Goal: Information Seeking & Learning: Learn about a topic

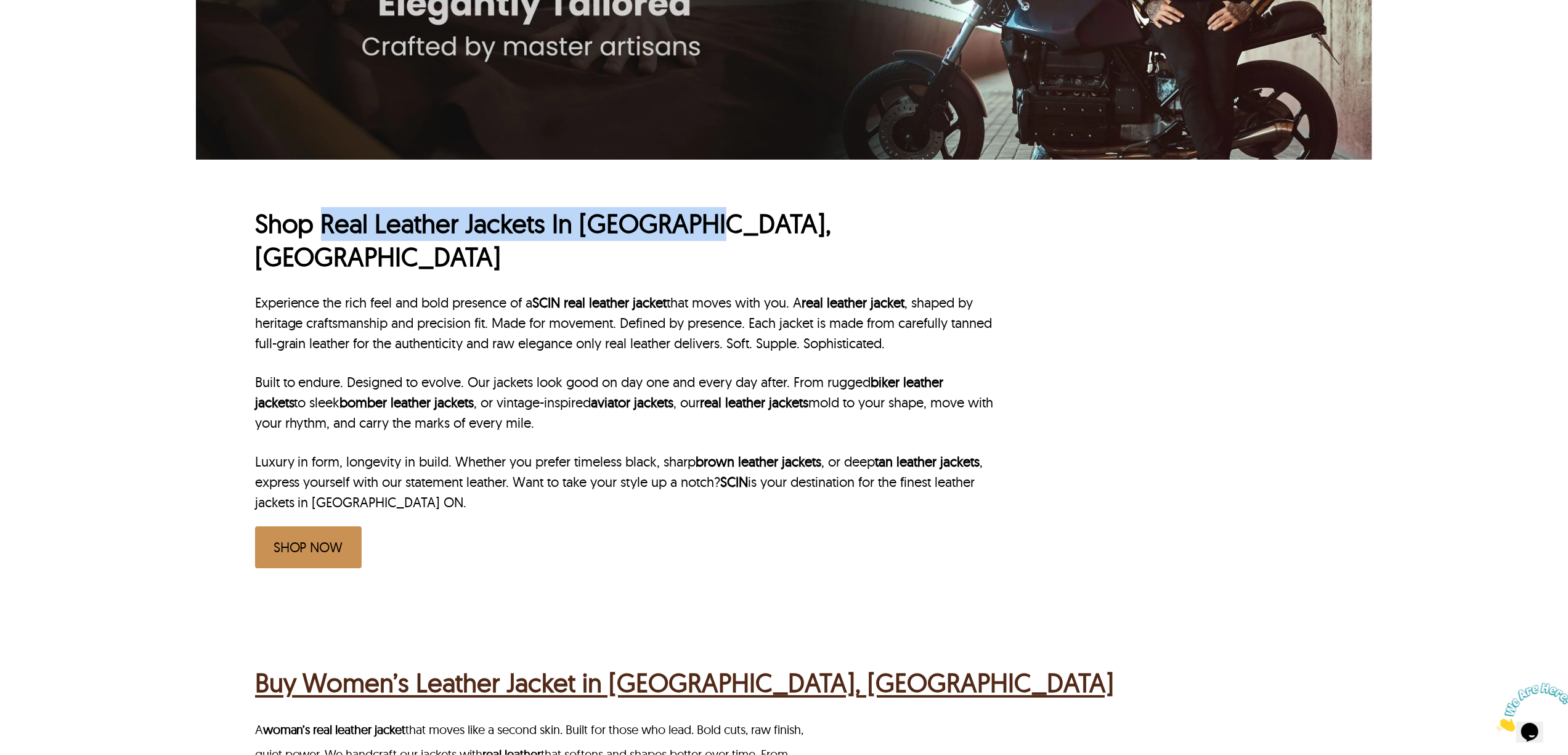
drag, startPoint x: 323, startPoint y: 230, endPoint x: 794, endPoint y: 222, distance: 471.1
click at [794, 222] on h1 "Shop Real Leather Jackets In Ottawa, ON" at bounding box center [625, 240] width 741 height 67
copy h1 "Real Leather Jackets In Ottawa, ON"
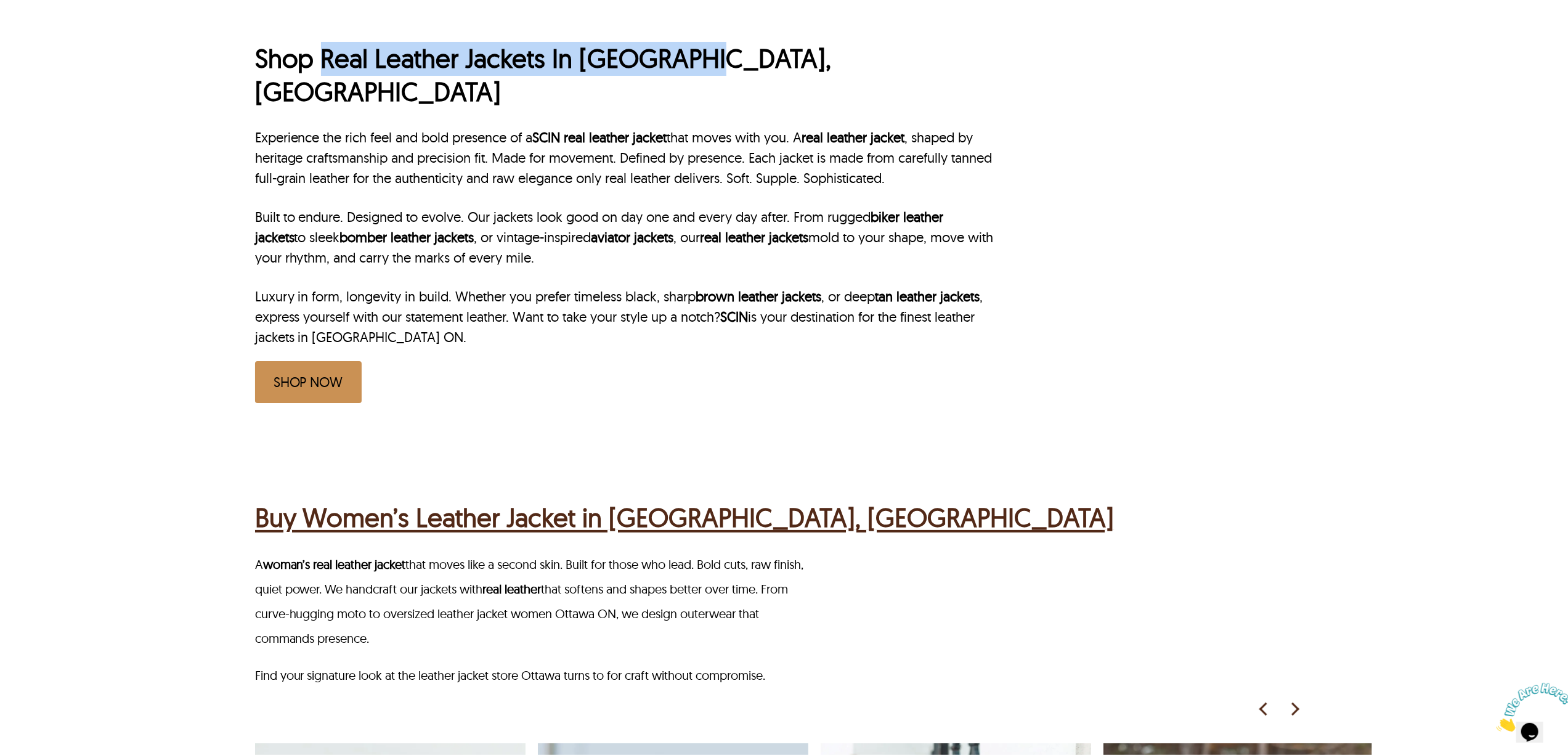
scroll to position [739, 0]
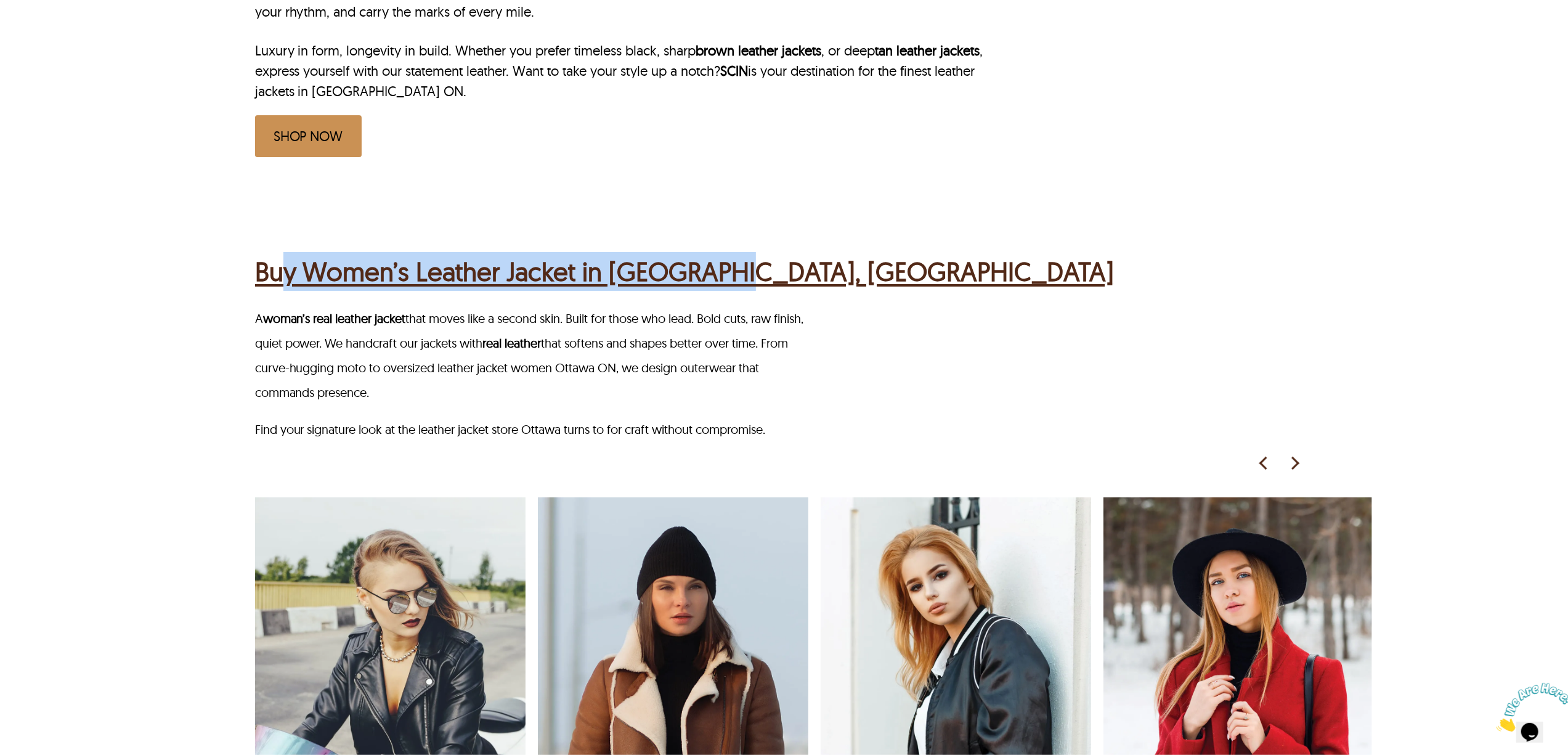
drag, startPoint x: 722, startPoint y: 246, endPoint x: 284, endPoint y: 255, distance: 438.1
click at [284, 255] on div "Buy Women’s Leather Jacket in Ottawa, ON" at bounding box center [786, 270] width 1061 height 48
click at [316, 210] on div "Buy Women’s Leather Jacket in Ottawa, ON A woman’s real leather jacket that mov…" at bounding box center [813, 586] width 1117 height 787
drag, startPoint x: 306, startPoint y: 215, endPoint x: 693, endPoint y: 232, distance: 387.4
click at [693, 246] on div "Buy Women’s Leather Jacket in Ottawa, ON" at bounding box center [786, 270] width 1061 height 48
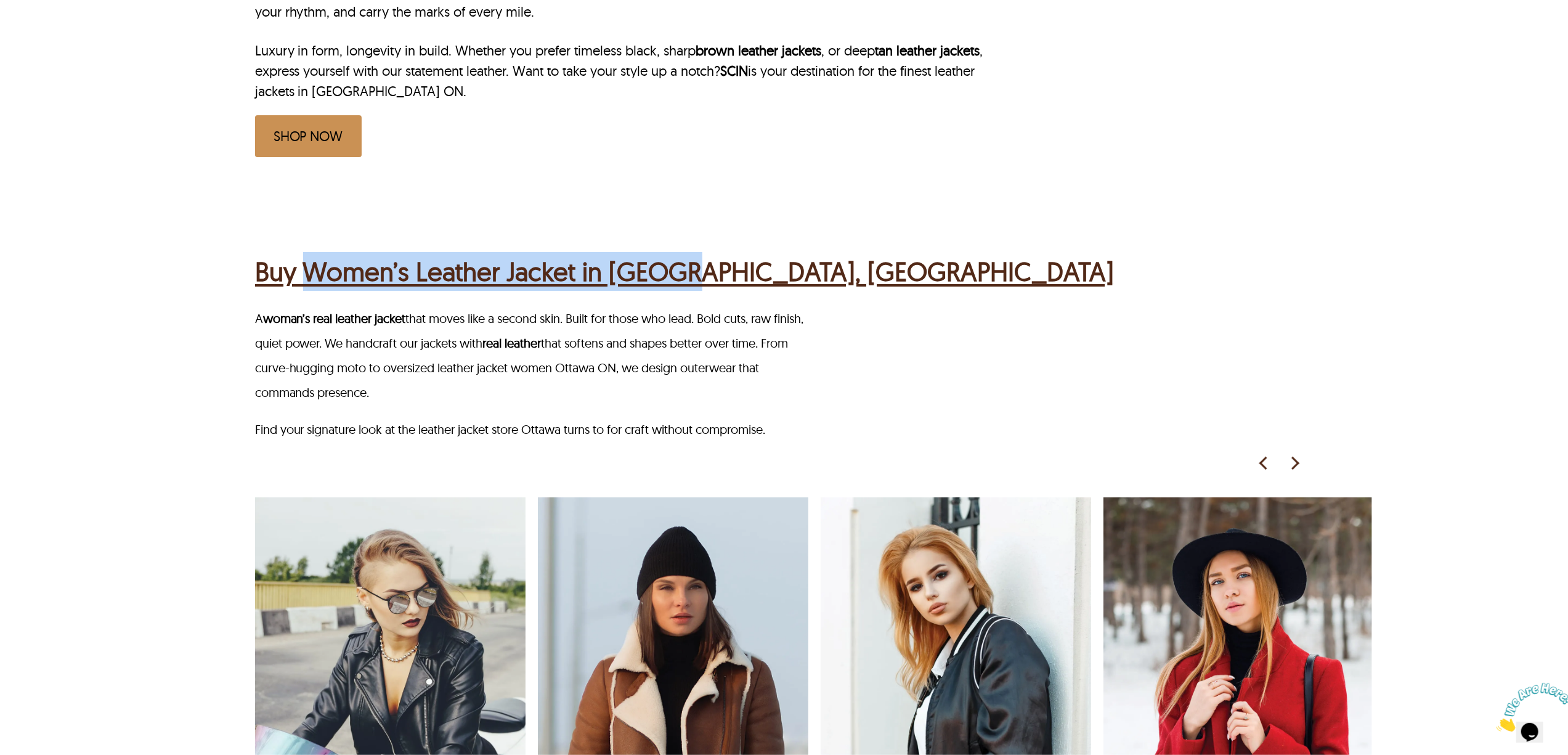
copy h2 "Women’s Leather Jacket in Ottawa"
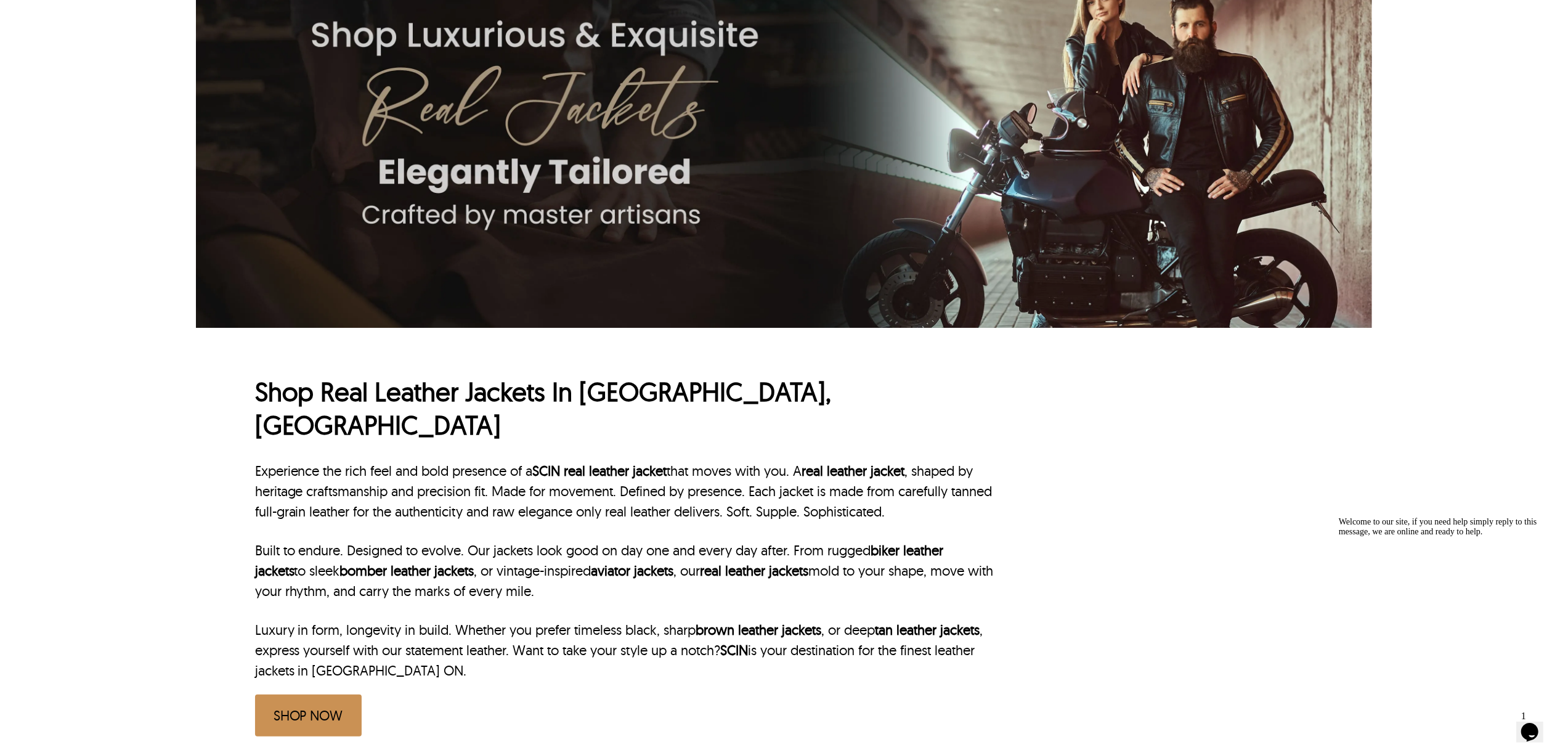
scroll to position [410, 0]
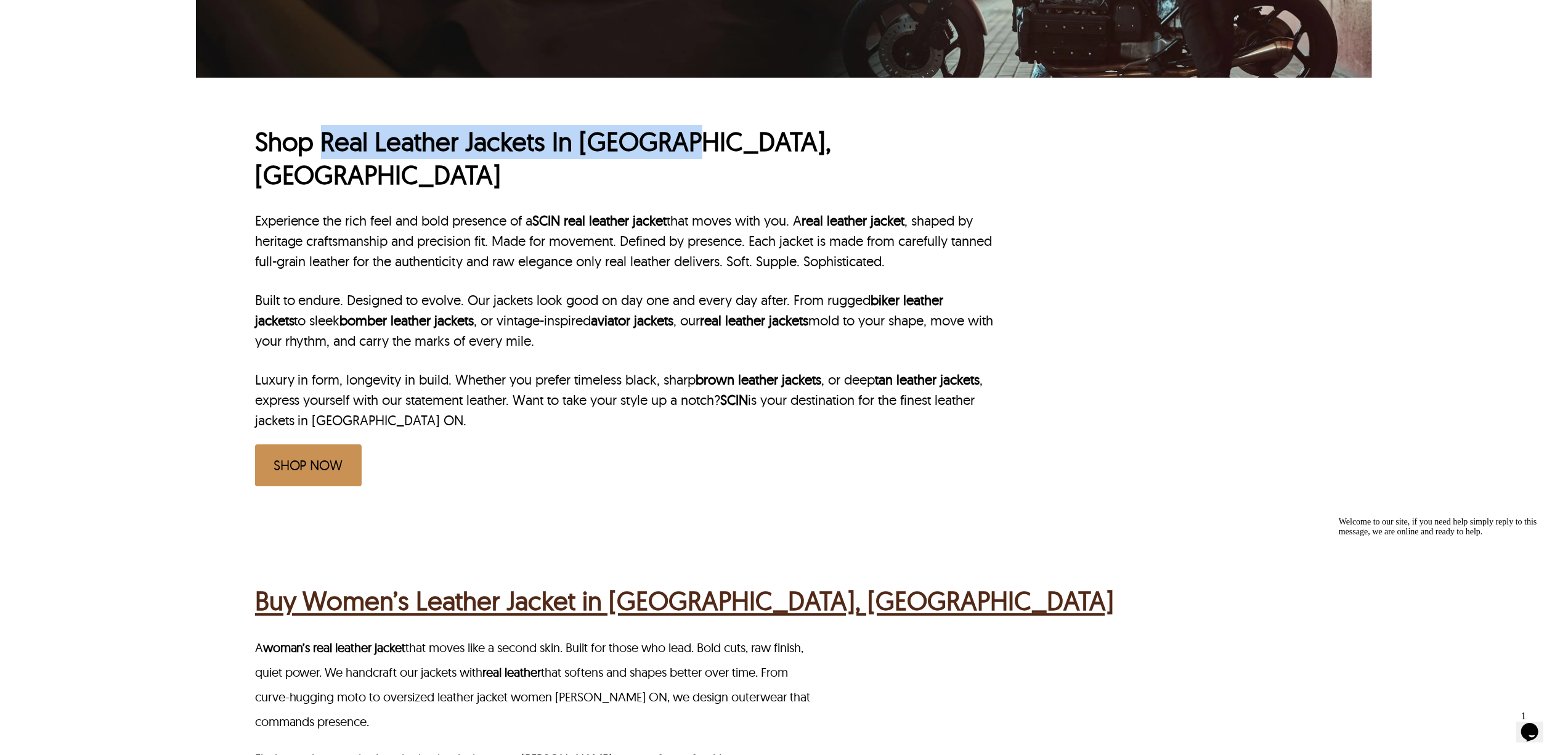
drag, startPoint x: 325, startPoint y: 139, endPoint x: 676, endPoint y: 145, distance: 351.1
click at [676, 145] on h1 "Shop Real Leather Jackets In Hamilton, ON" at bounding box center [625, 159] width 741 height 67
copy h1 "Real Leather Jackets In Hamilton"
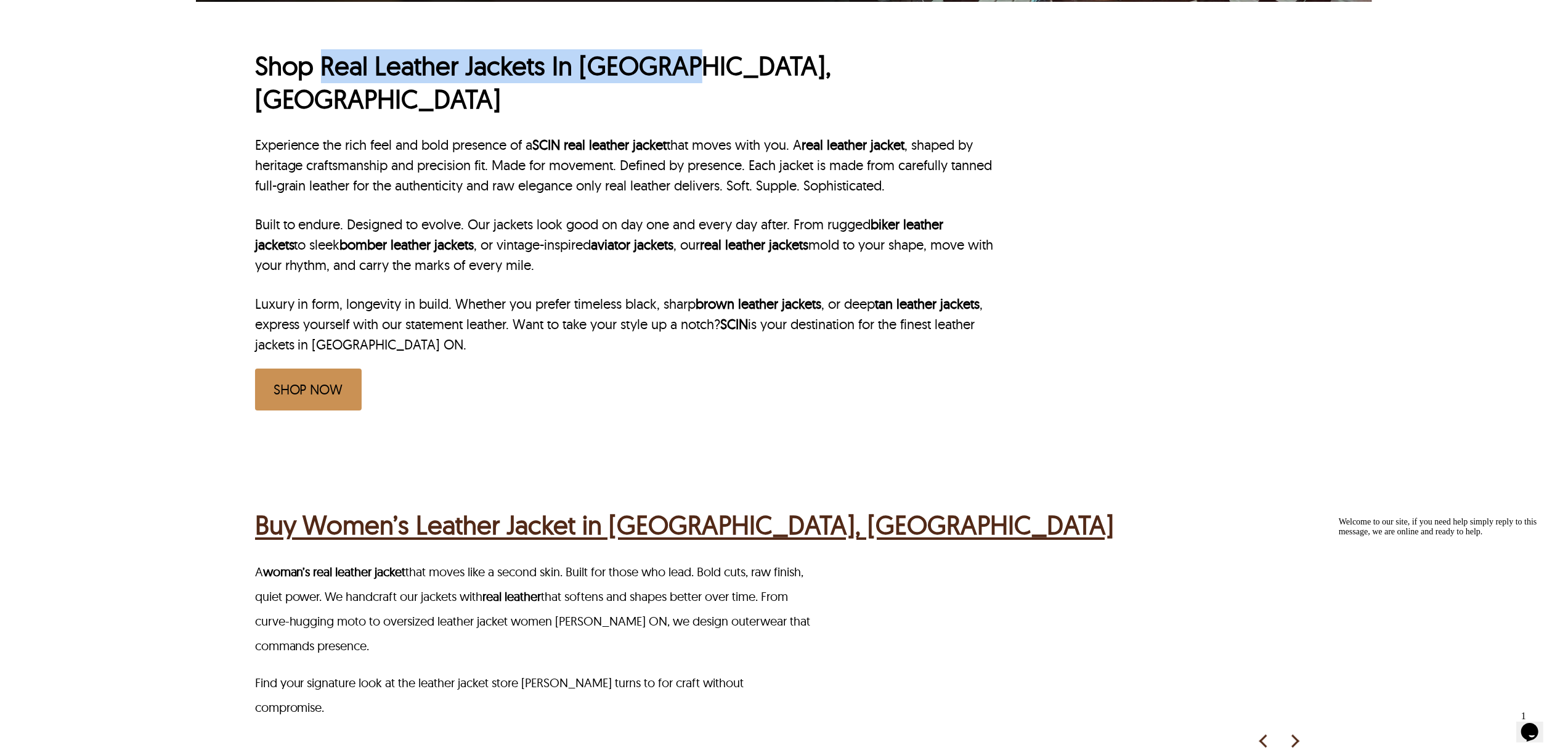
scroll to position [575, 0]
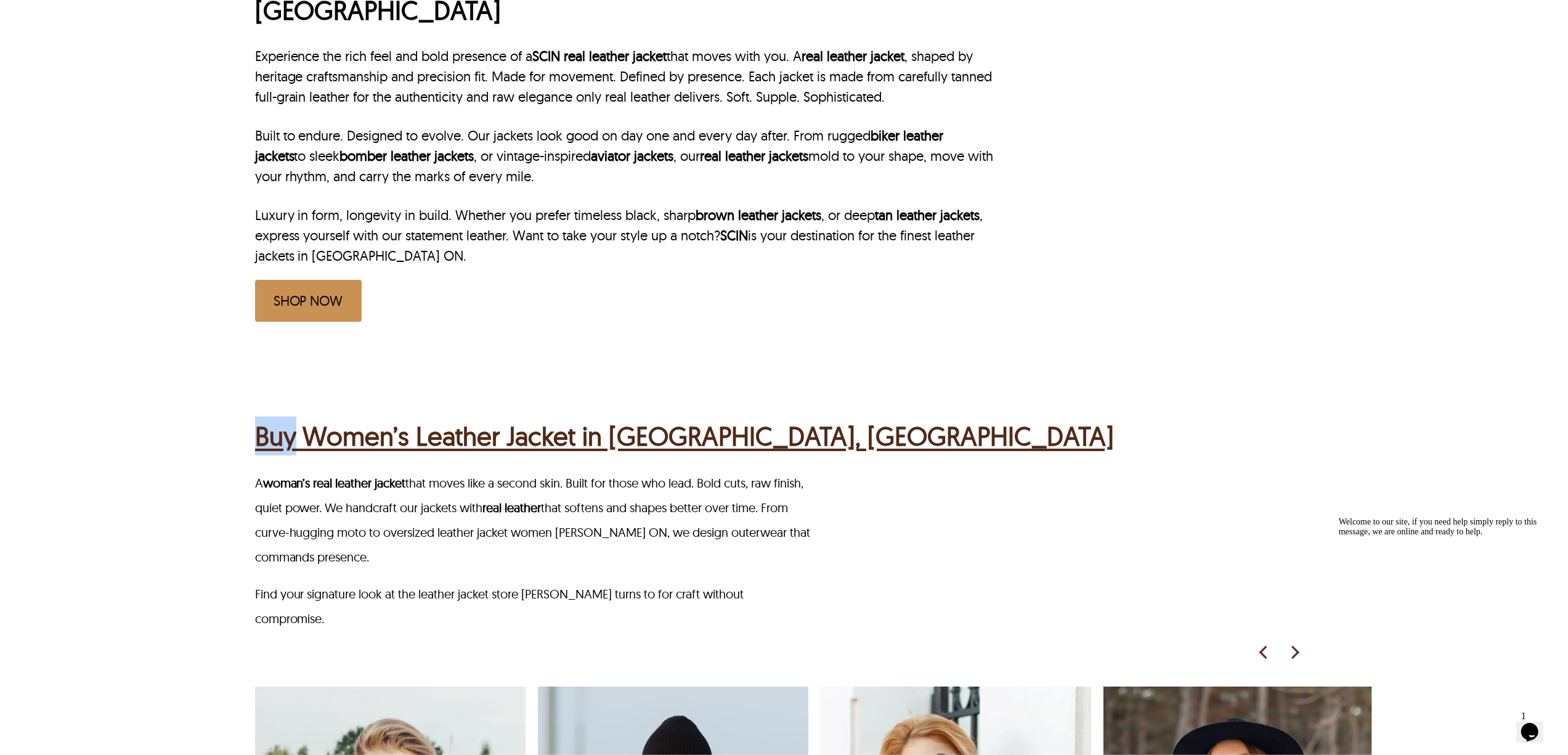
drag, startPoint x: 298, startPoint y: 376, endPoint x: 491, endPoint y: 318, distance: 201.5
click at [491, 315] on div "Shop Real Leather Jackets In Hamilton, ON Experience the rich feel and bold pre…" at bounding box center [784, 135] width 1058 height 444
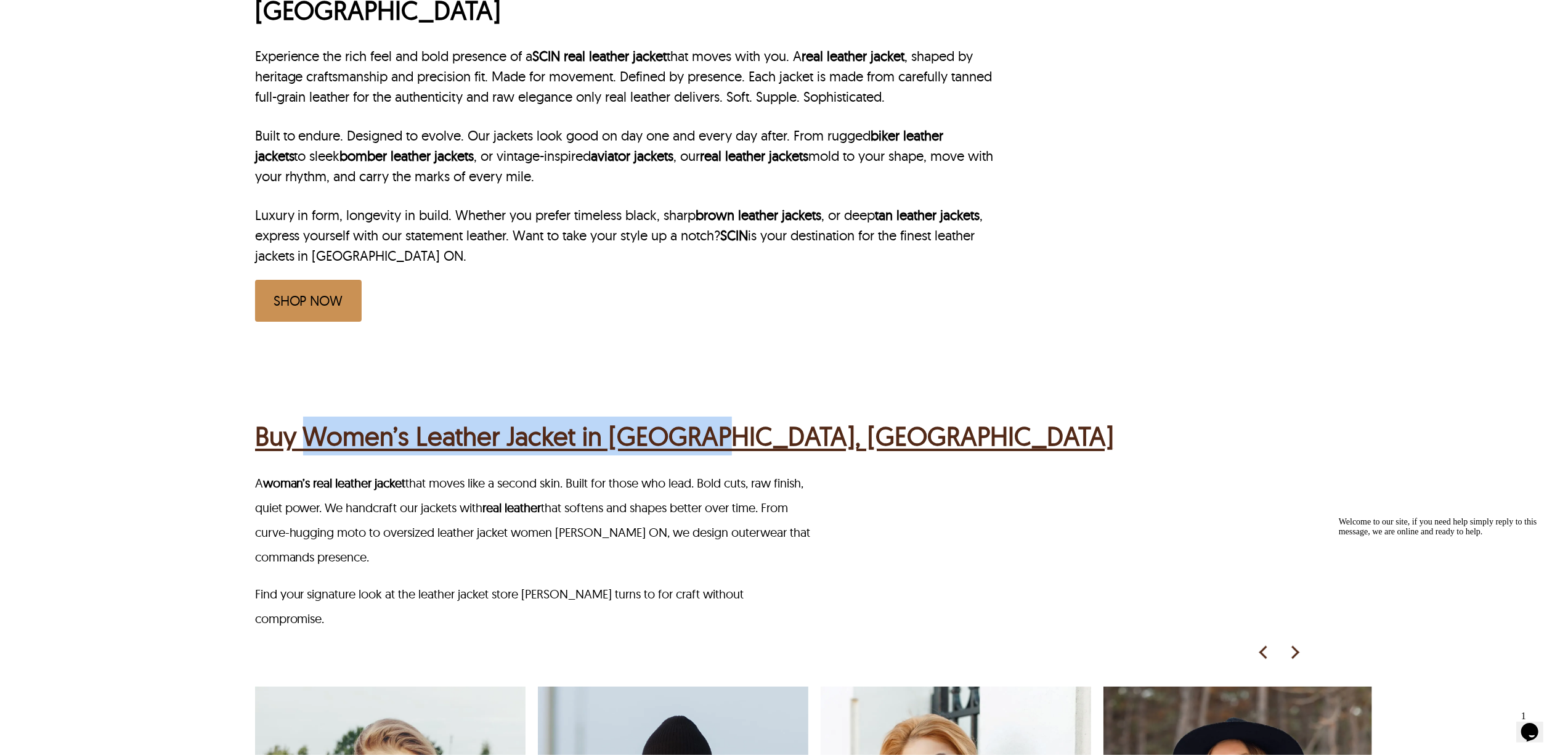
drag, startPoint x: 308, startPoint y: 379, endPoint x: 704, endPoint y: 390, distance: 396.2
click at [704, 410] on div "Buy Women’s Leather Jacket in Hamilton, ON" at bounding box center [786, 434] width 1061 height 48
copy h2 "Women’s Leather Jacket in Hamilton"
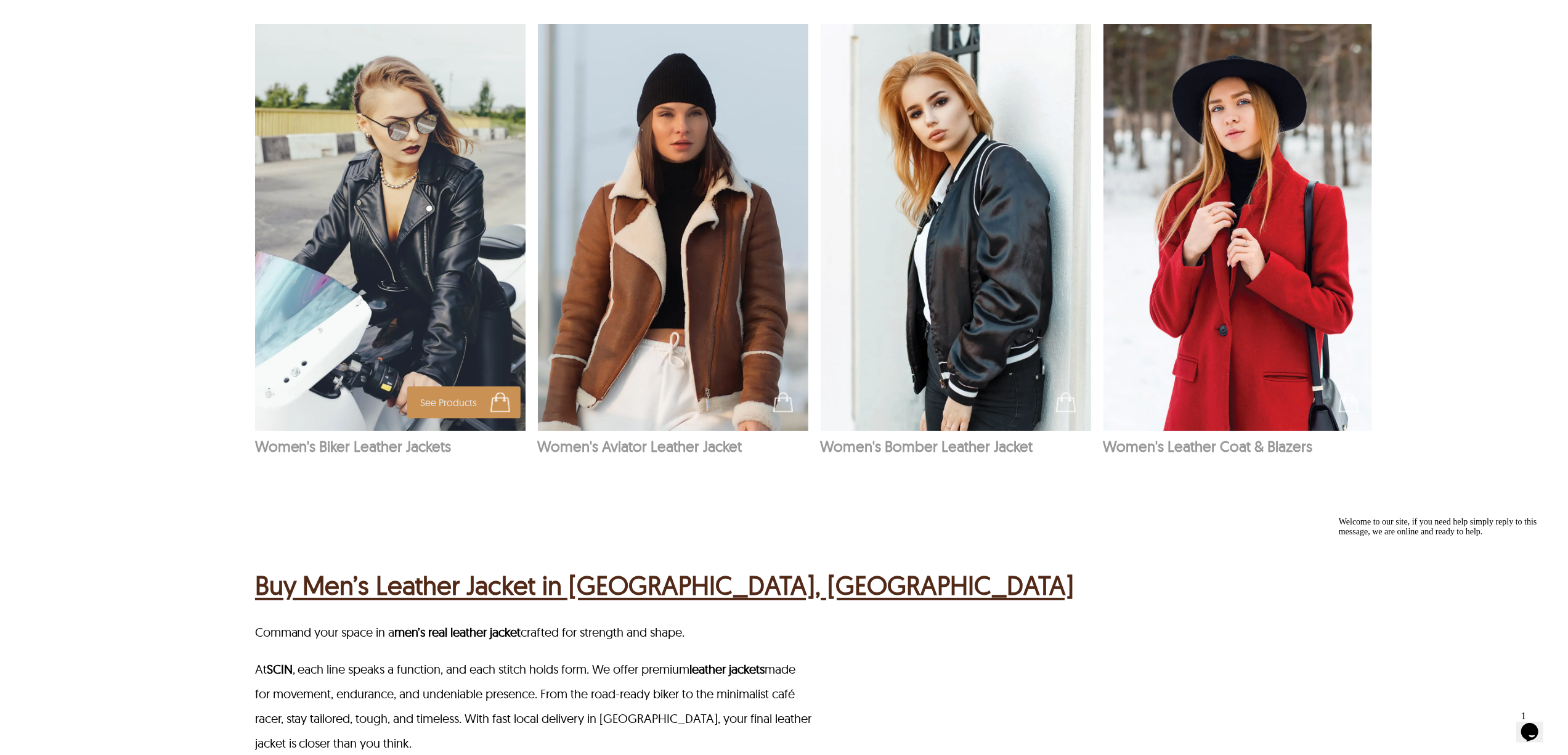
scroll to position [1479, 0]
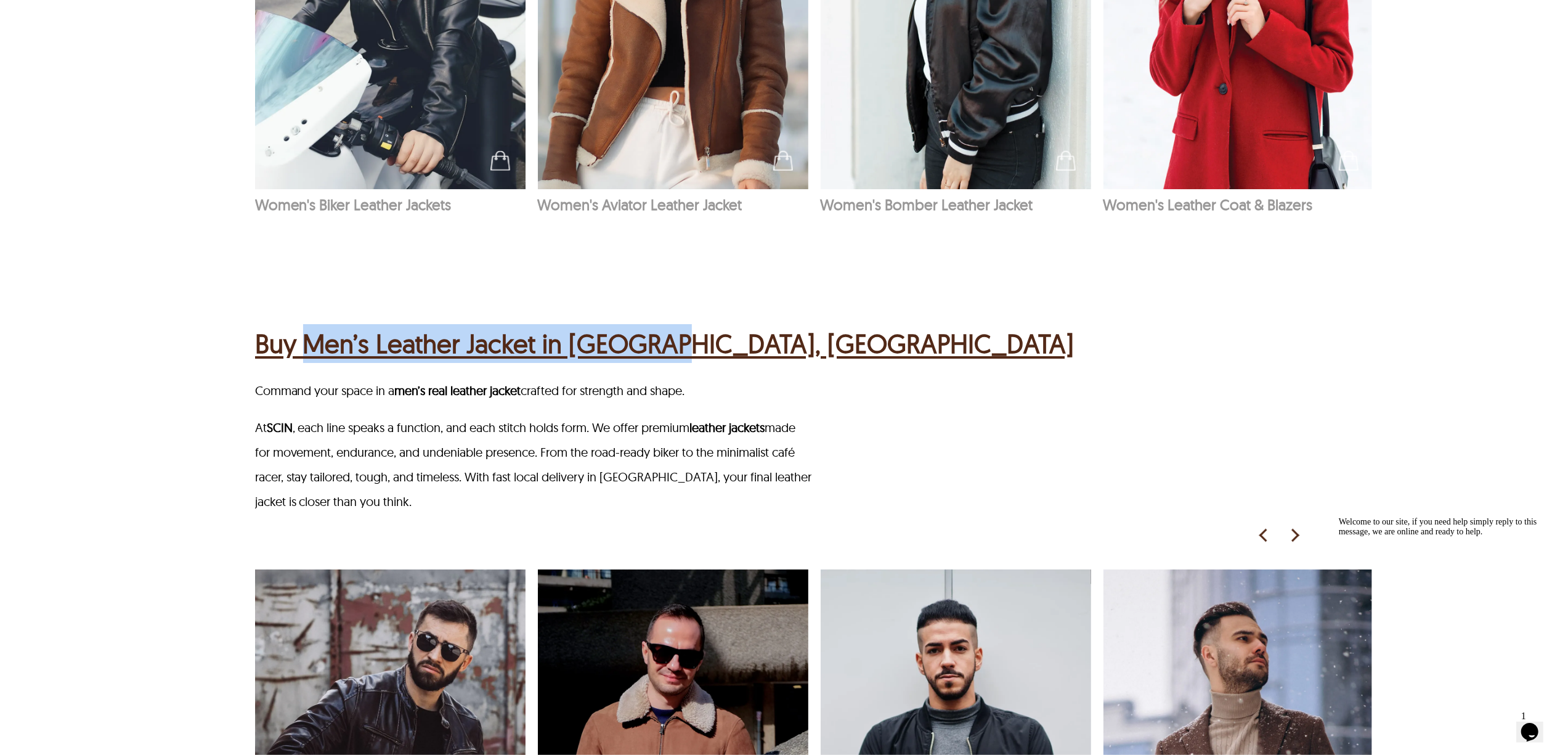
drag, startPoint x: 318, startPoint y: 262, endPoint x: 670, endPoint y: 270, distance: 352.1
copy h2 "Men’s Leather Jacket in Hamilton"
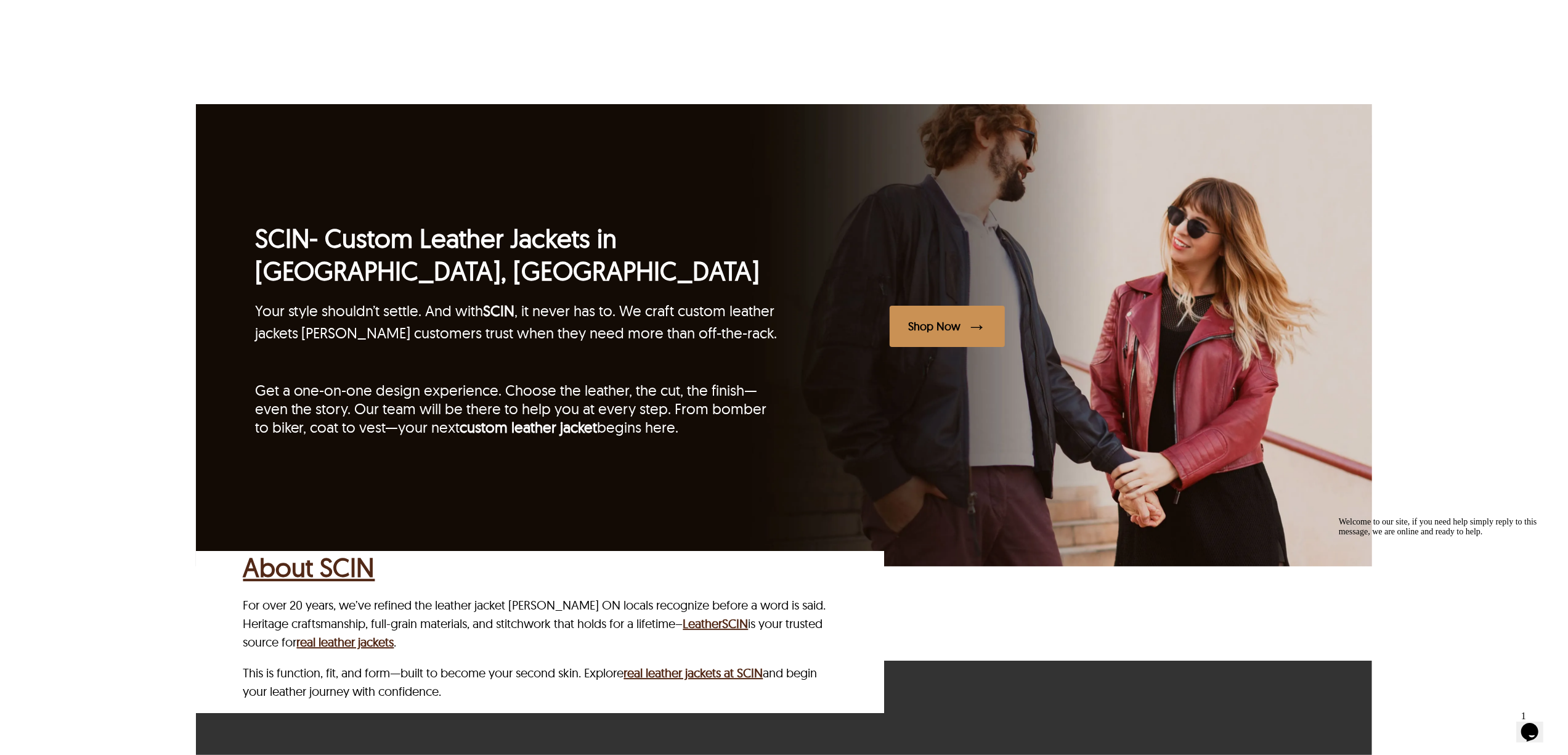
scroll to position [3369, 0]
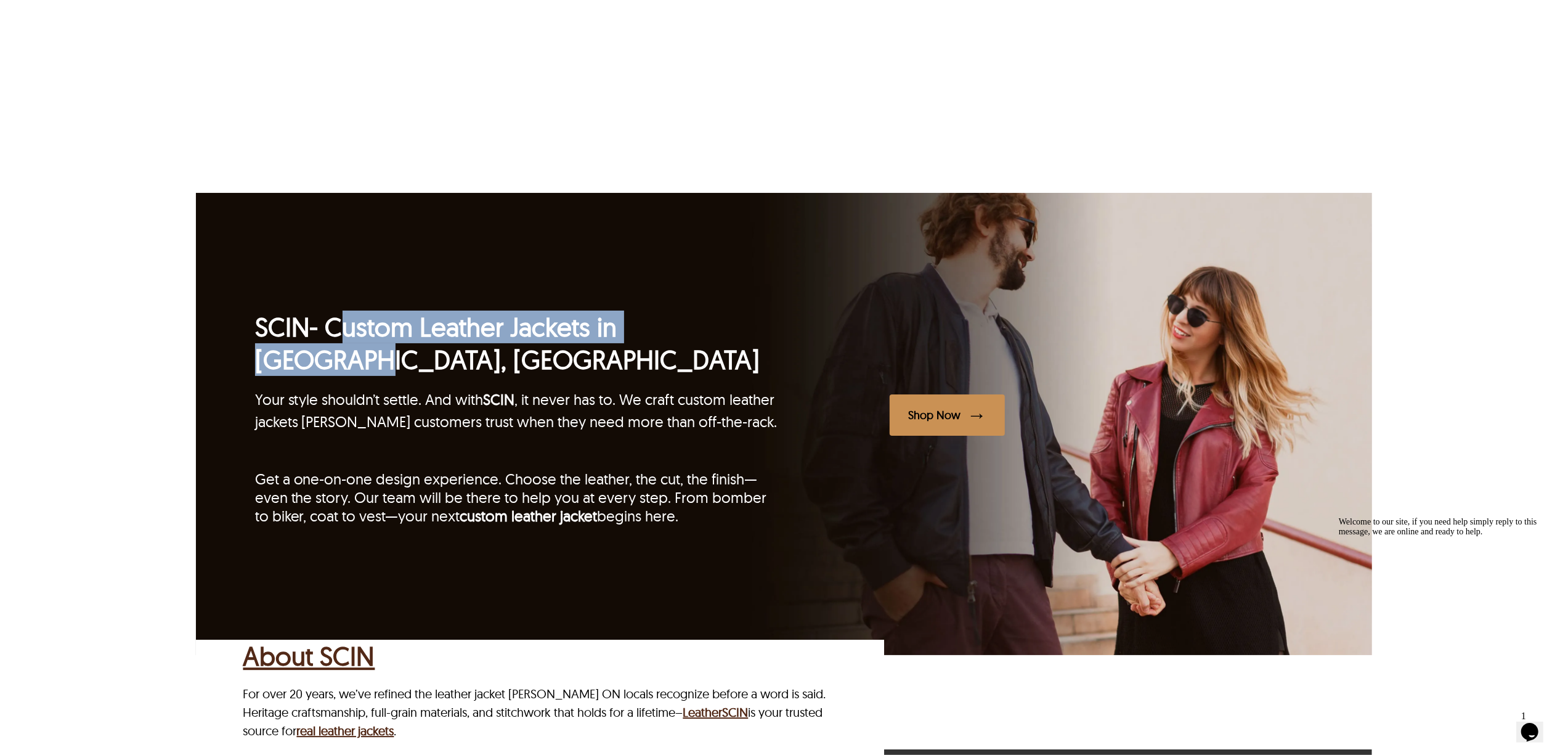
drag, startPoint x: 334, startPoint y: 267, endPoint x: 727, endPoint y: 275, distance: 393.1
click at [727, 311] on h2 "SCIN - Custom Leather Jackets in Hamilton, ON" at bounding box center [519, 343] width 529 height 65
copy h2 "Custom Leather Jackets in Hamilton"
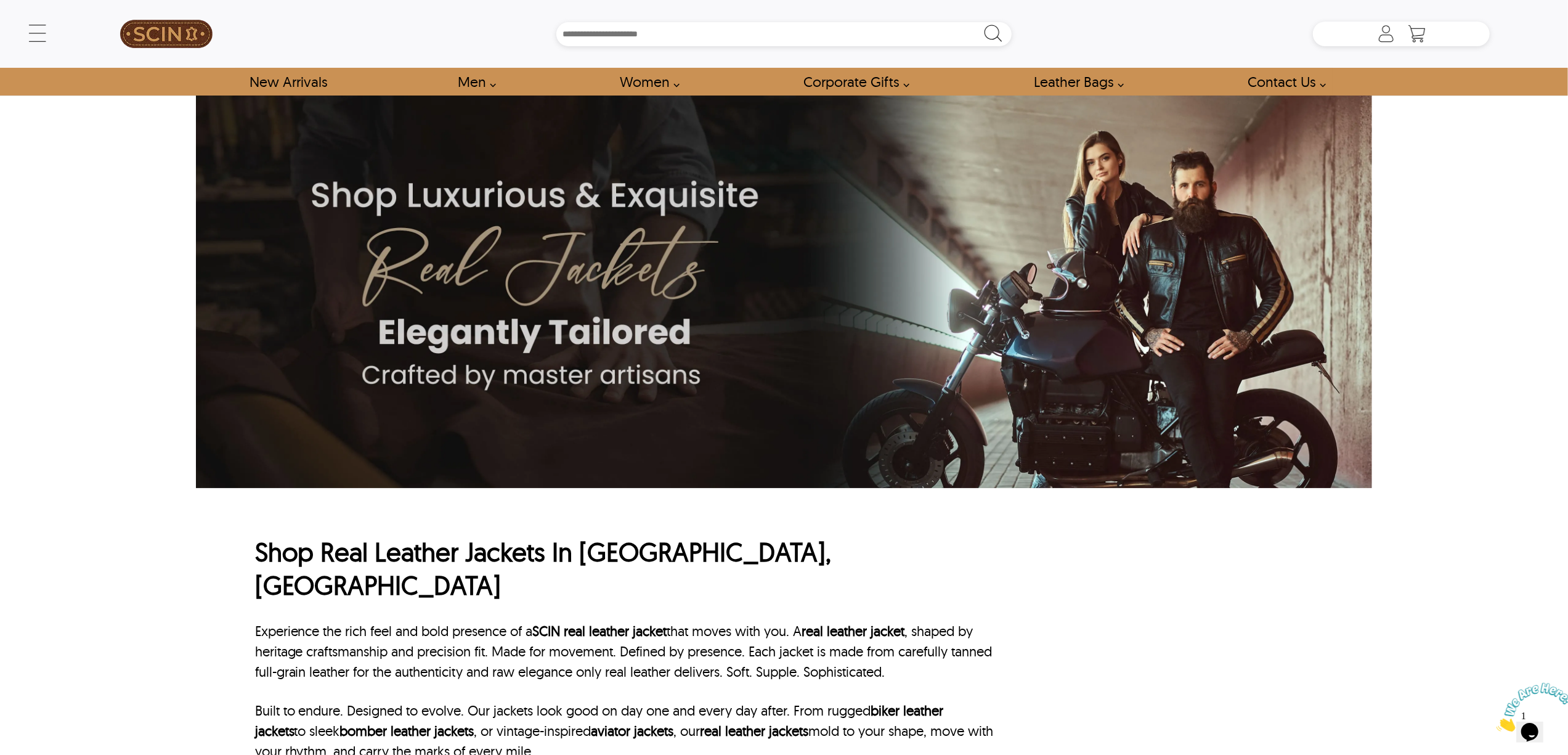
click at [39, 286] on div "← Menu New Arrivals Men Leather Jackets Aviator Leather Jackets Bomber Leather …" at bounding box center [784, 377] width 1568 height 755
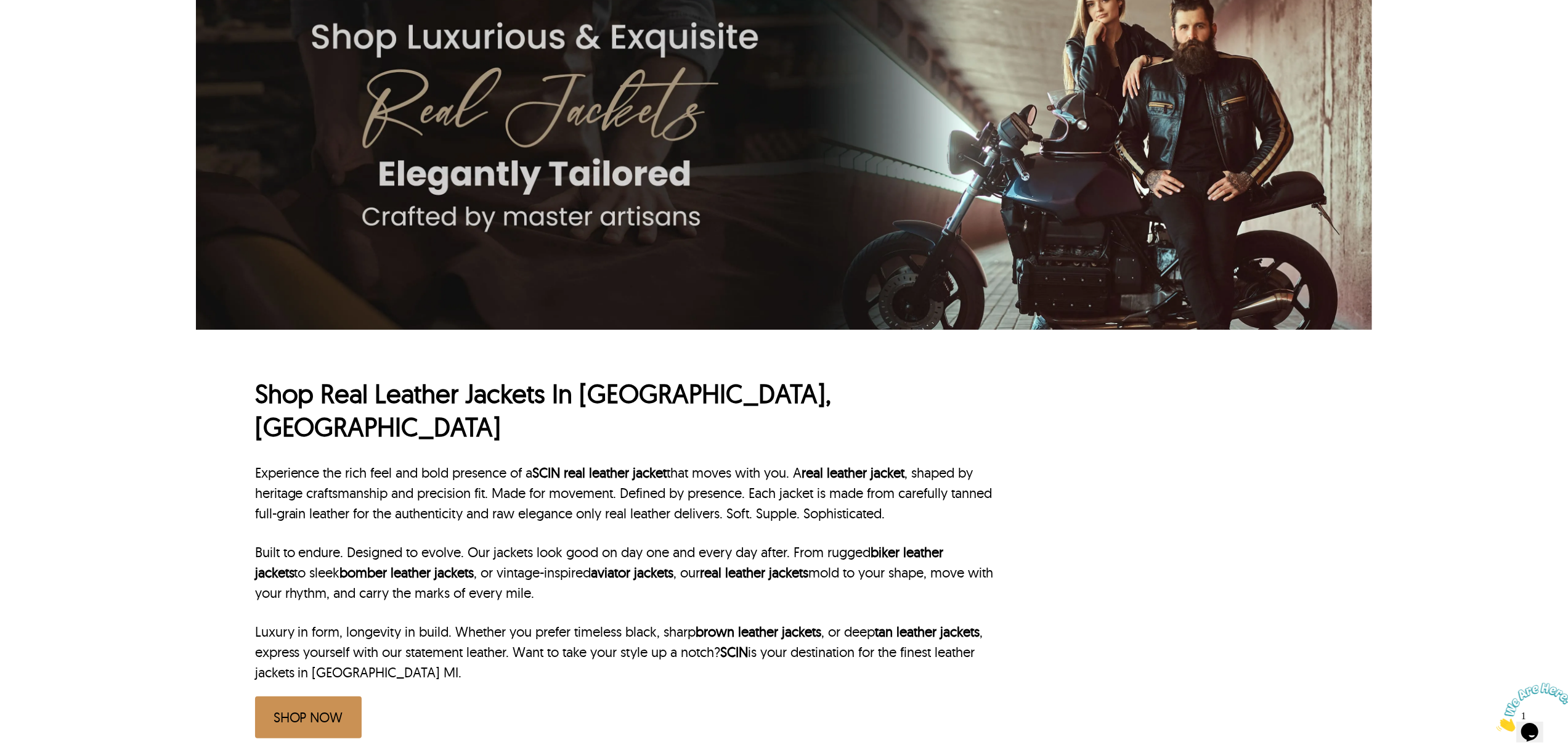
scroll to position [410, 0]
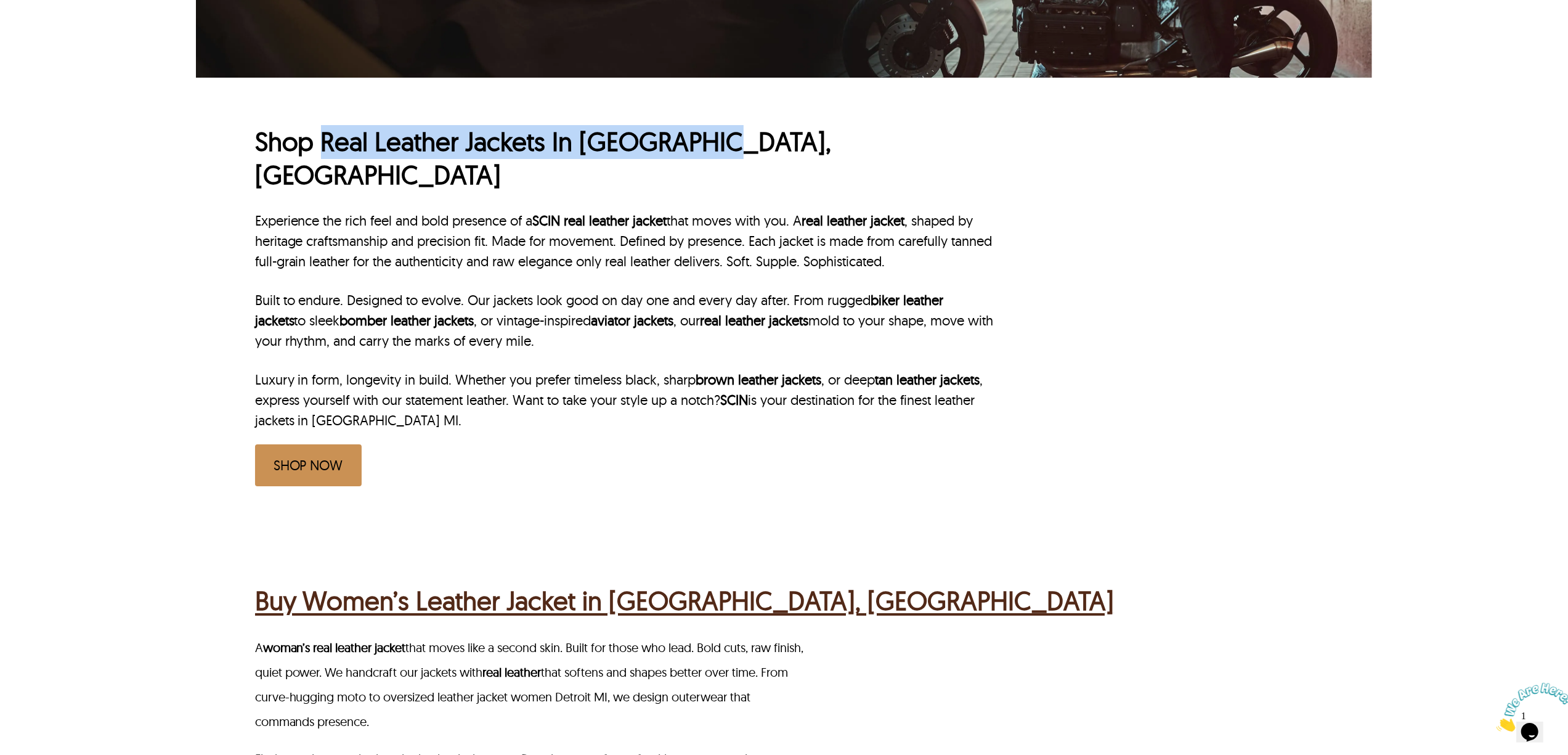
drag, startPoint x: 325, startPoint y: 148, endPoint x: 857, endPoint y: 148, distance: 532.0
click at [856, 148] on h1 "Shop Real Leather Jackets In Detroit, MI" at bounding box center [625, 159] width 741 height 67
copy h1 "Real Leather Jackets In Detroit, MI"
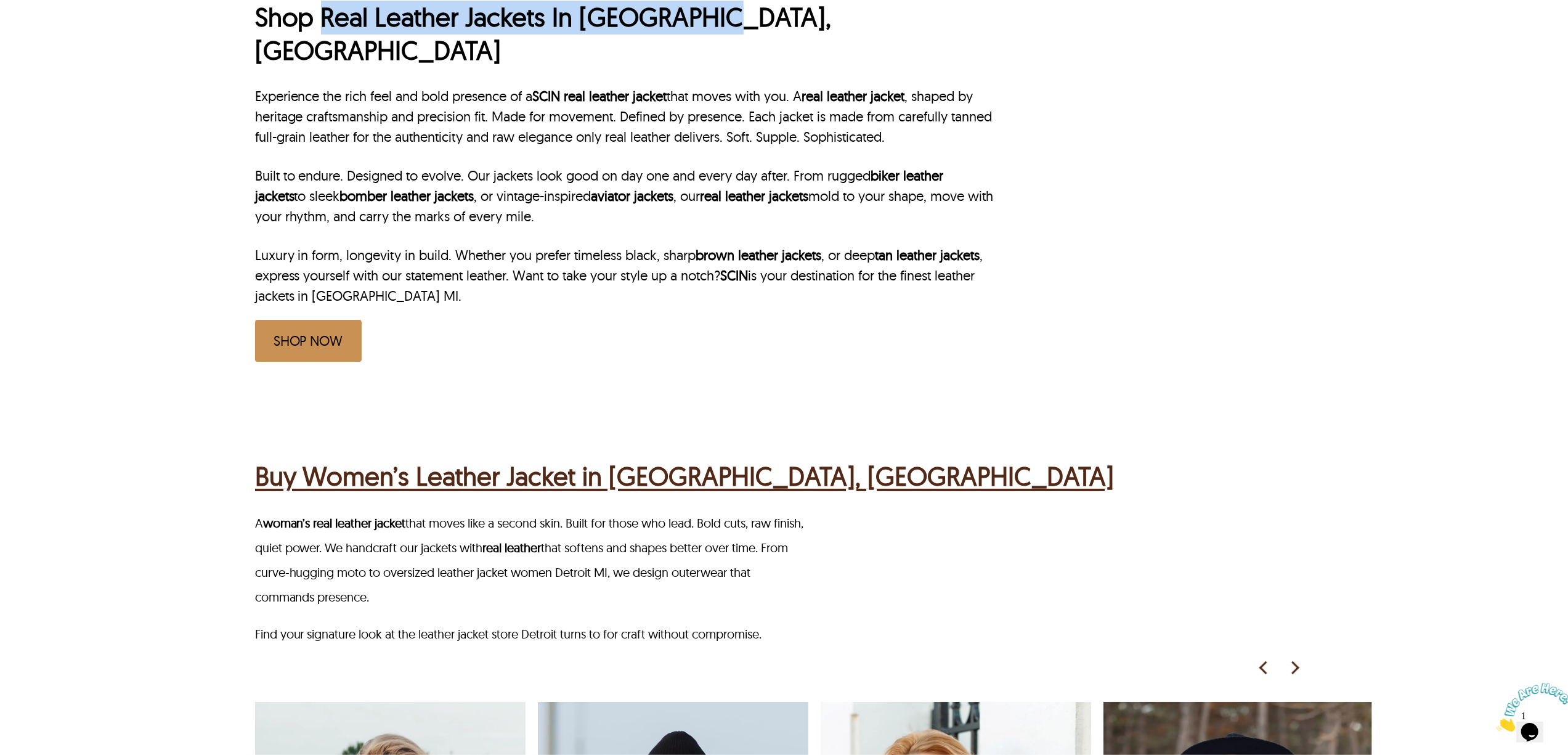
scroll to position [739, 0]
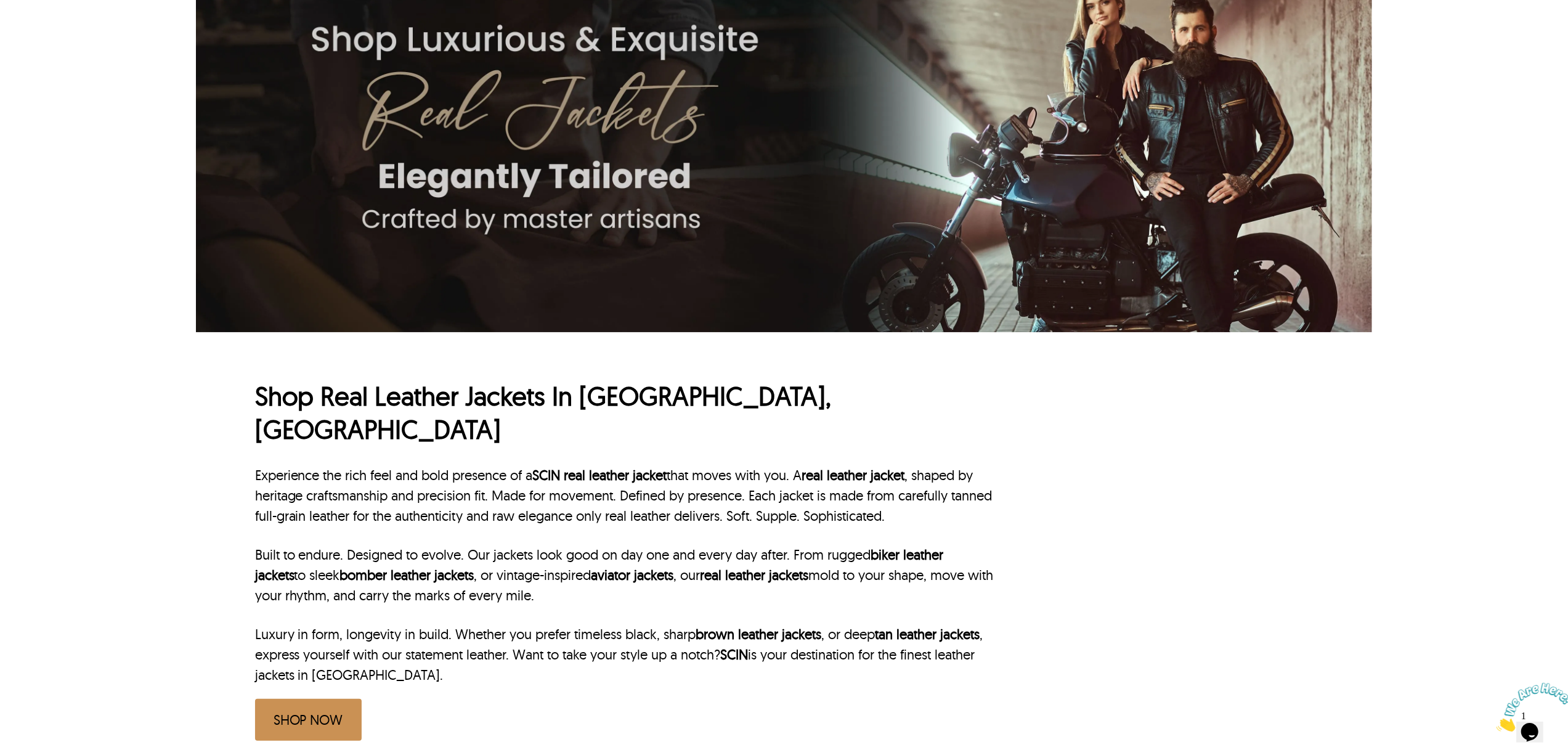
scroll to position [328, 0]
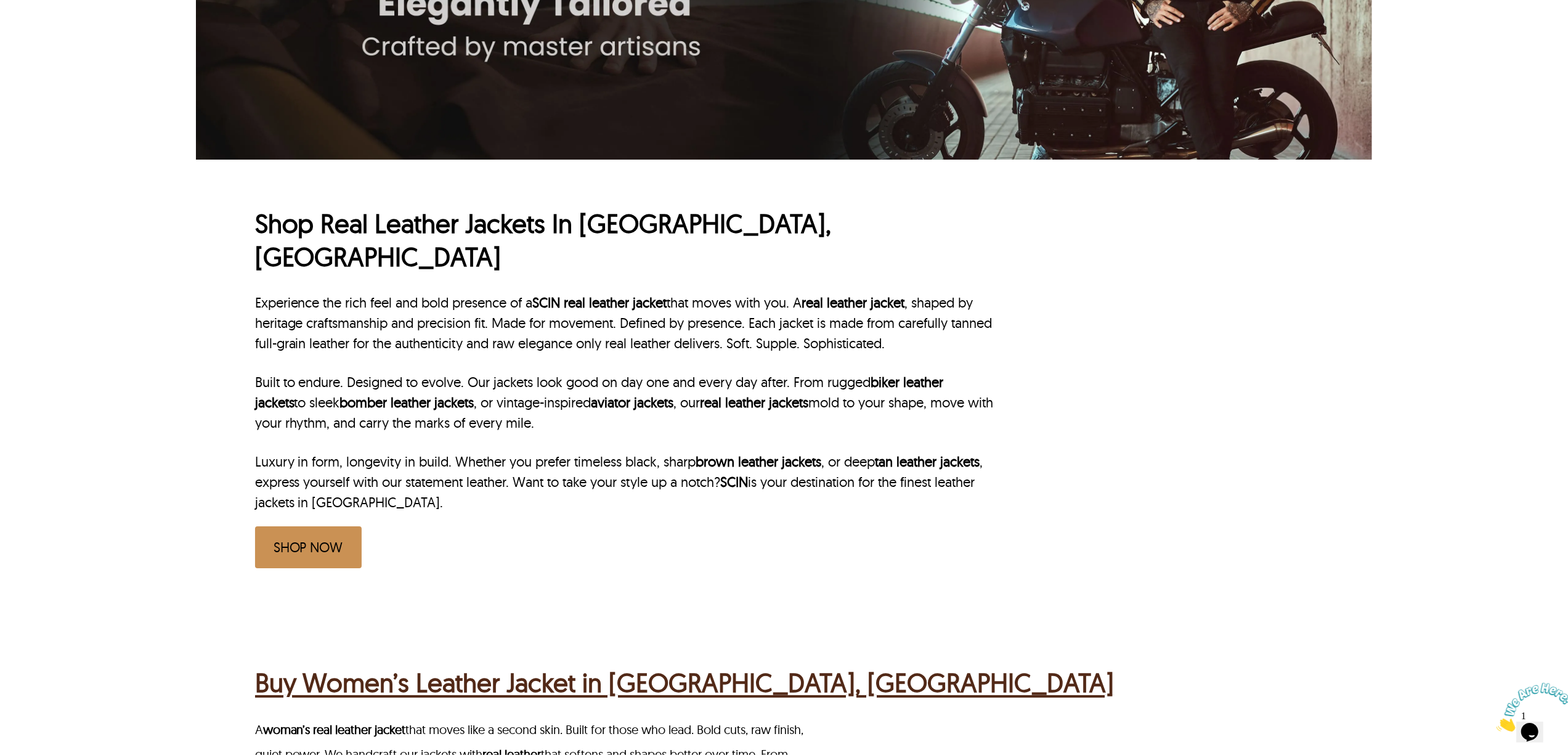
click at [328, 230] on h1 "Shop Real Leather Jackets In Elizabeth, NJ" at bounding box center [625, 240] width 741 height 67
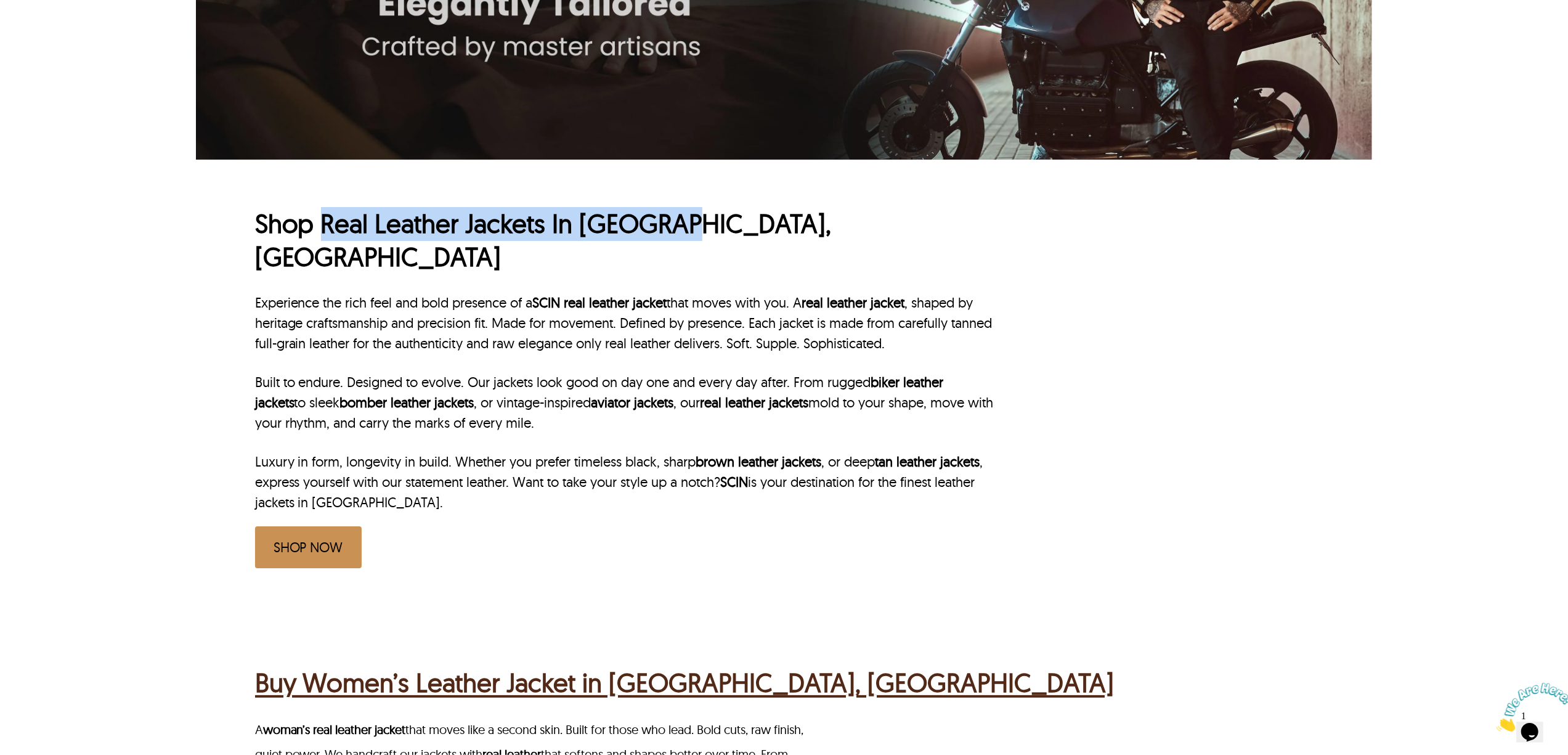
drag, startPoint x: 319, startPoint y: 227, endPoint x: 671, endPoint y: 228, distance: 352.0
click at [671, 228] on h1 "Shop Real Leather Jackets In Elizabeth, NJ" at bounding box center [625, 240] width 741 height 67
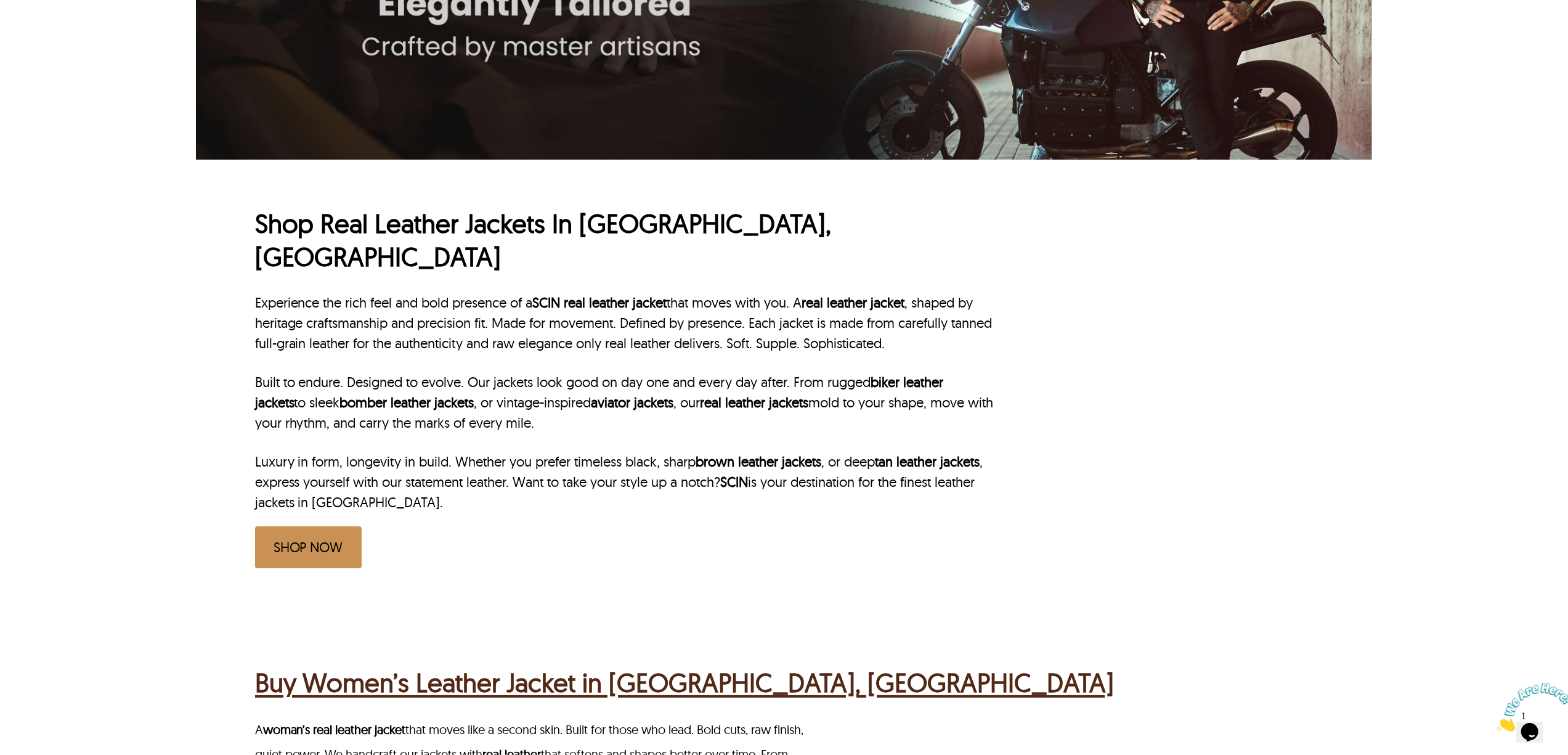
click at [680, 228] on h1 "Shop Real Leather Jackets In Elizabeth, NJ" at bounding box center [625, 240] width 741 height 67
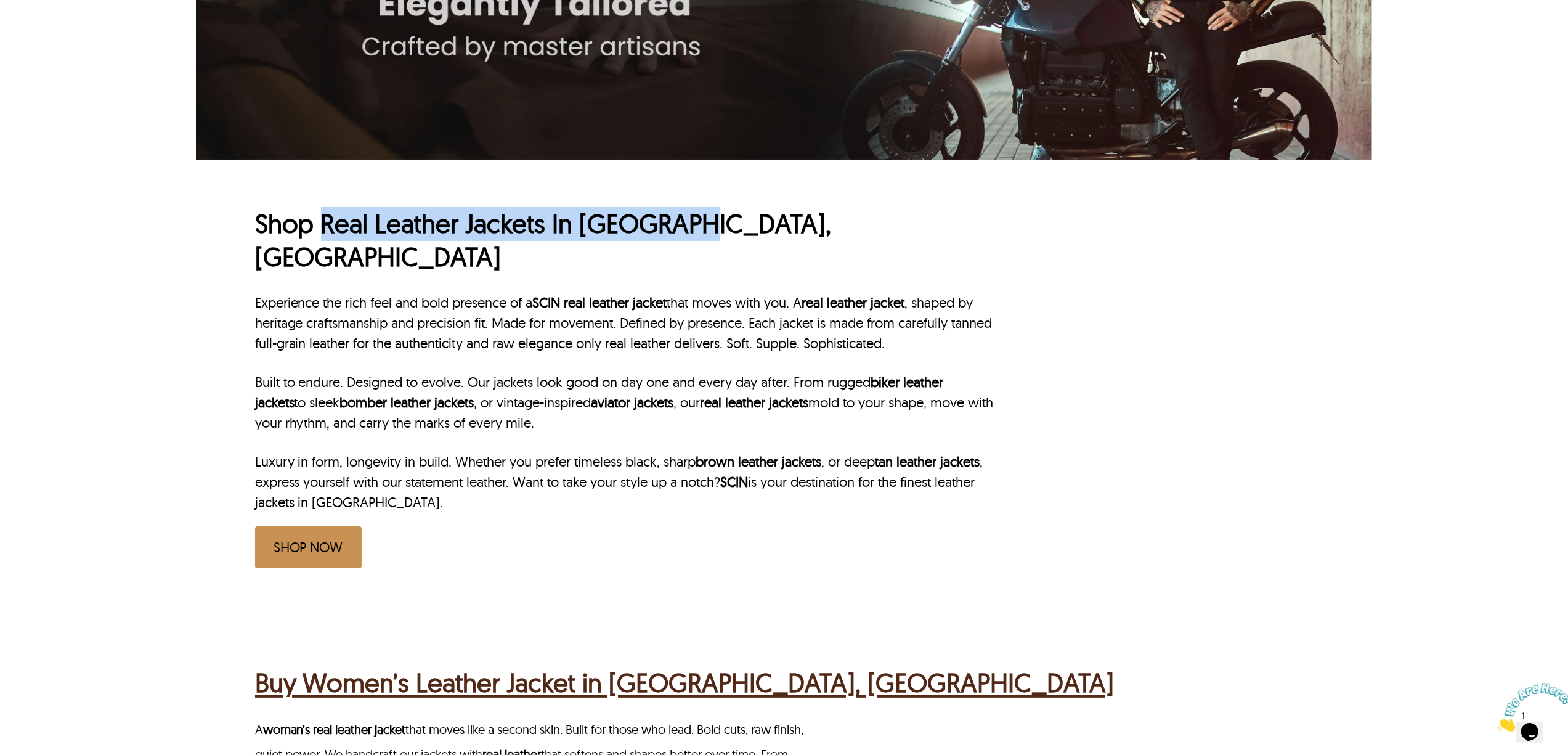
drag, startPoint x: 676, startPoint y: 227, endPoint x: 318, endPoint y: 230, distance: 358.0
click at [318, 230] on h1 "Shop Real Leather Jackets In Elizabeth, NJ" at bounding box center [625, 240] width 741 height 67
copy h1 "Real Leather Jackets In Elizabeth"
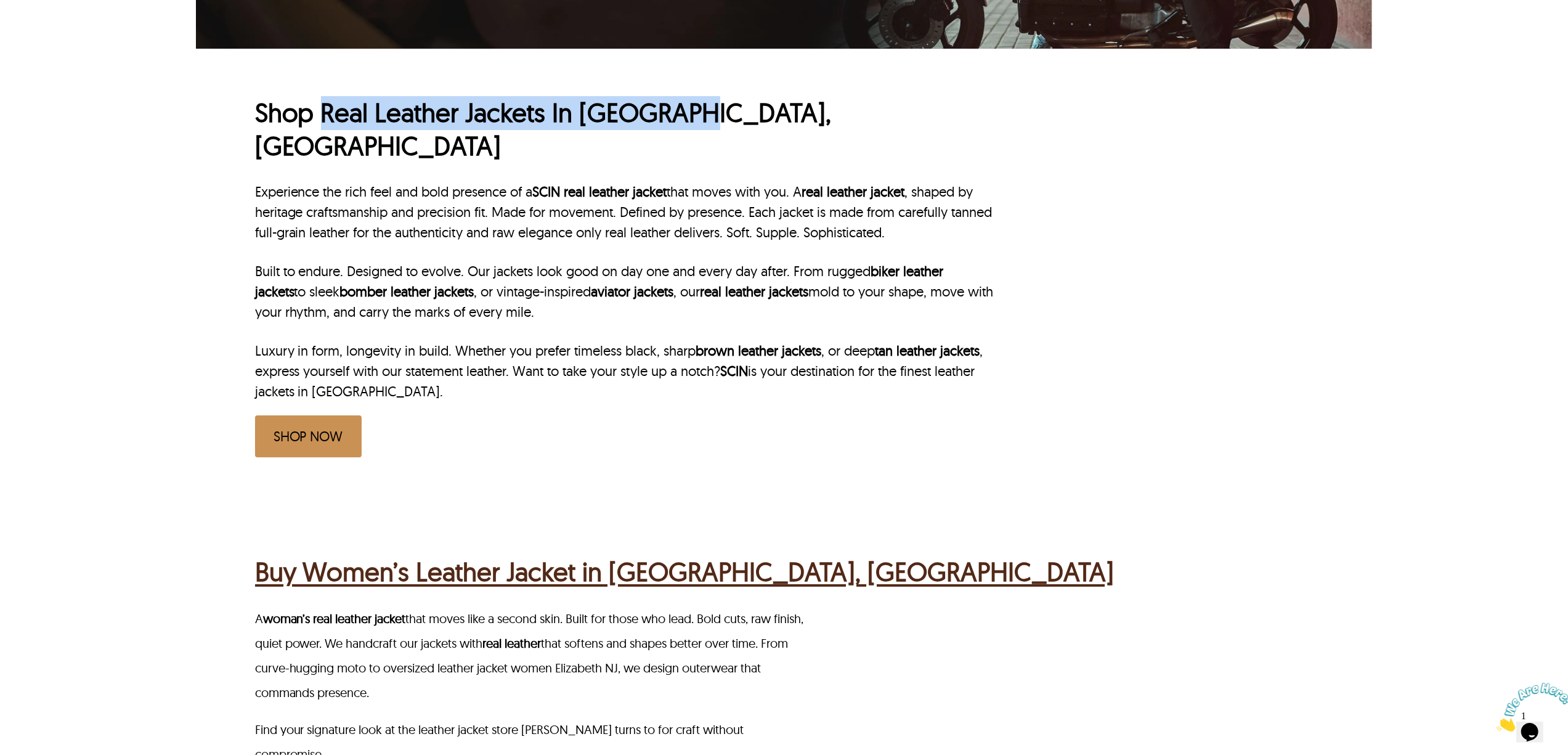
scroll to position [493, 0]
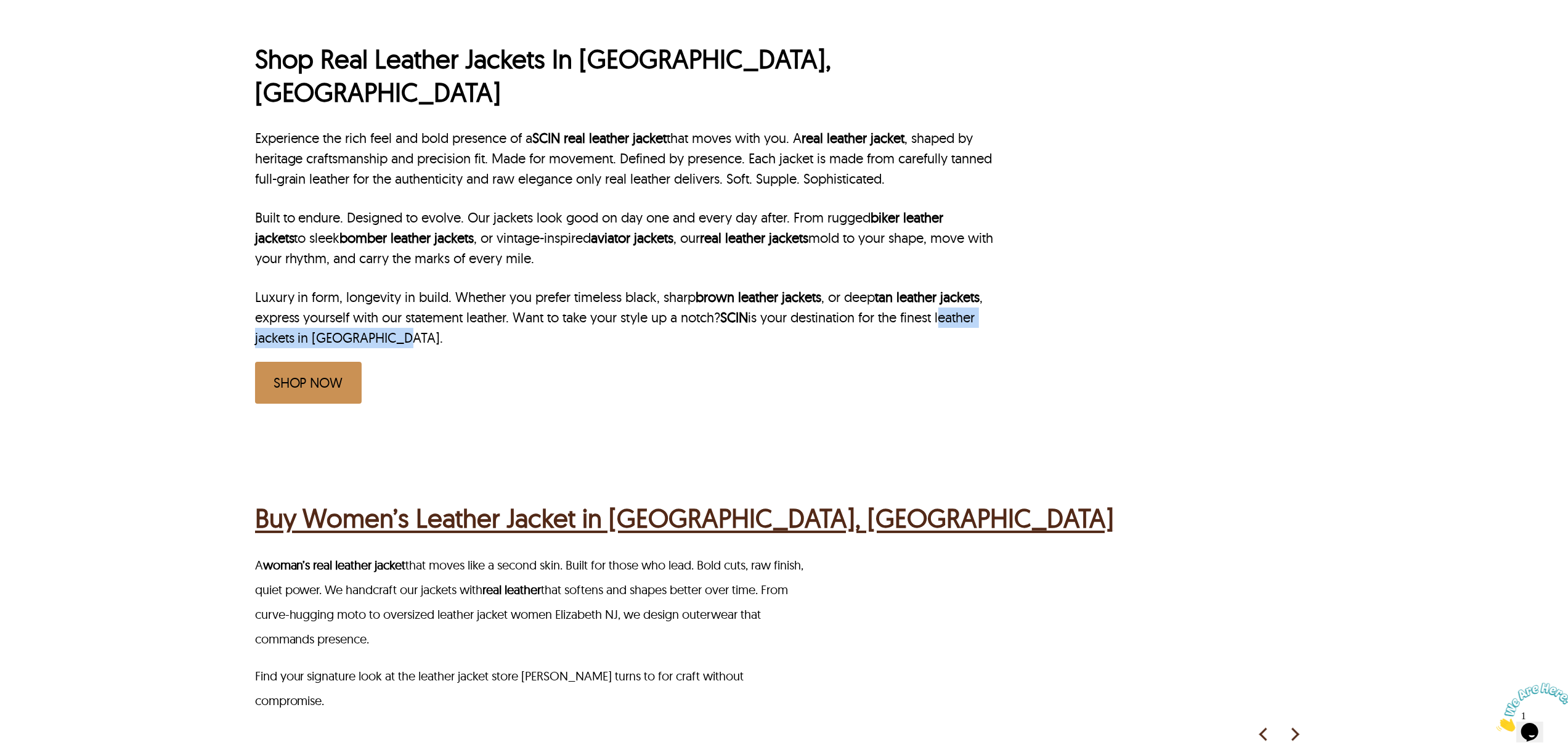
drag, startPoint x: 948, startPoint y: 287, endPoint x: 383, endPoint y: 301, distance: 565.2
click at [383, 301] on p "Luxury in form, longevity in build. Whether you prefer timeless black, sharp br…" at bounding box center [625, 317] width 741 height 61
copy p "leather jackets in Elizabeth NJ"
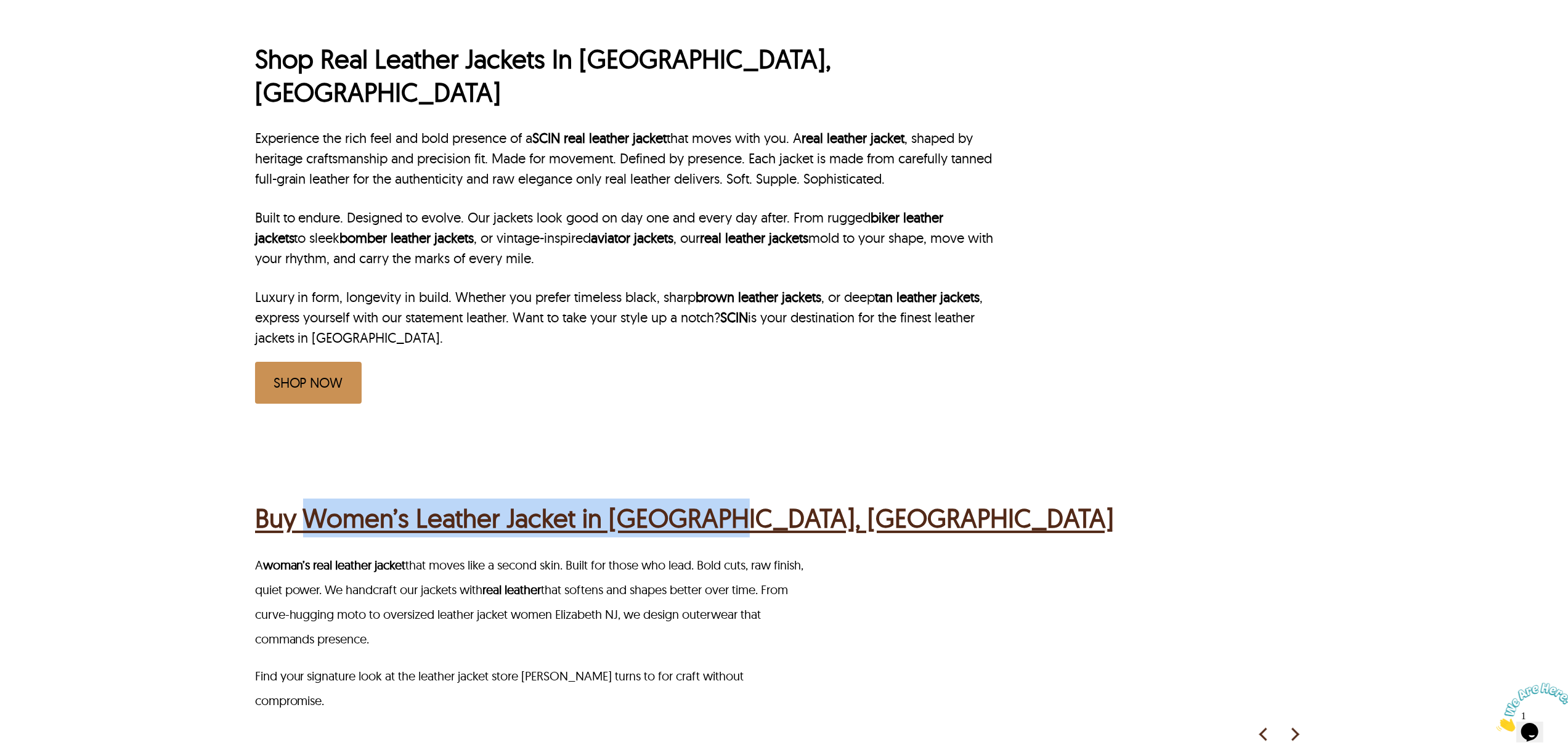
drag, startPoint x: 307, startPoint y: 459, endPoint x: 706, endPoint y: 471, distance: 399.2
click at [706, 493] on div "Buy Women’s Leather Jacket in Elizabeth, NJ" at bounding box center [786, 516] width 1061 height 48
copy h2 "Women’s Leather Jacket in Elizabeth"
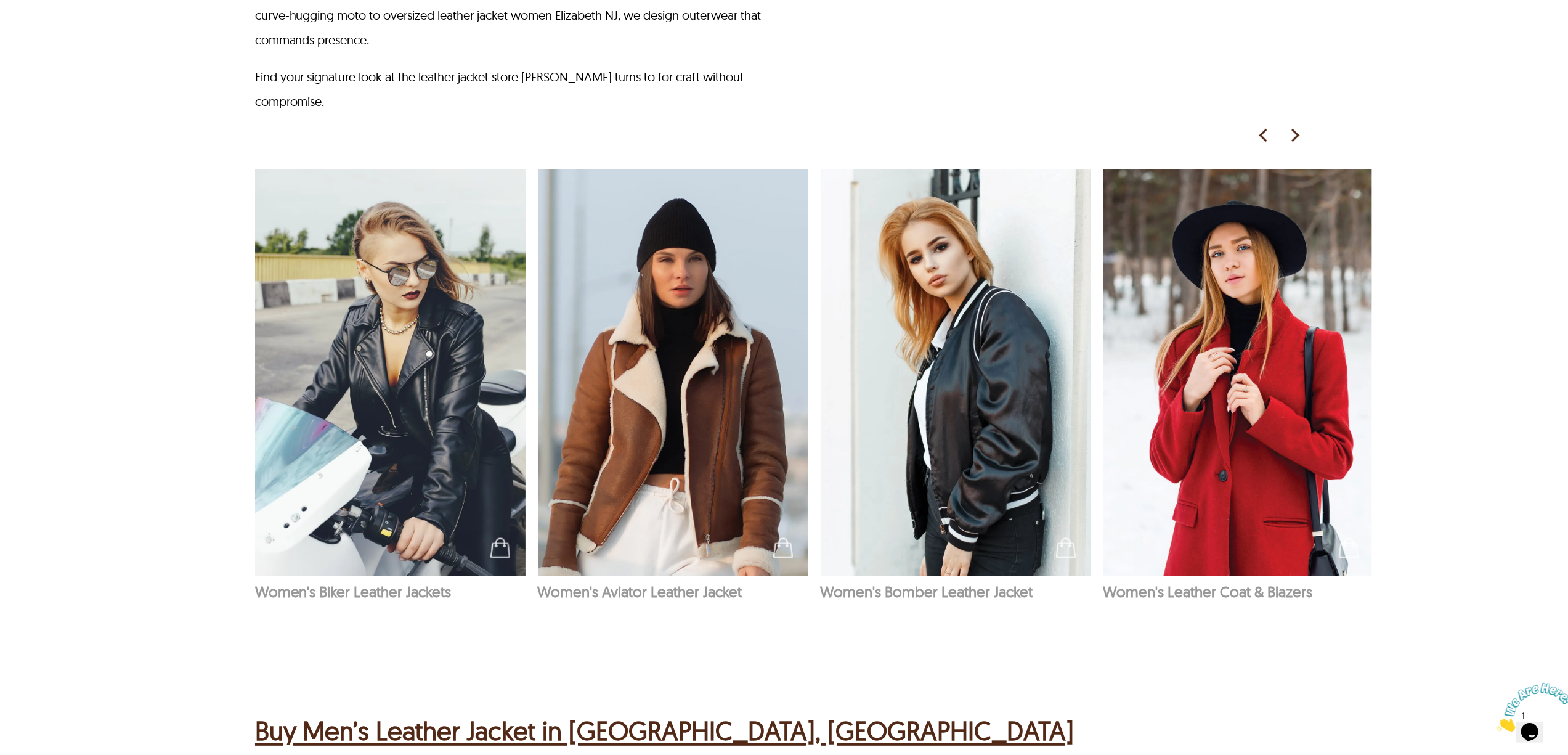
scroll to position [1397, 0]
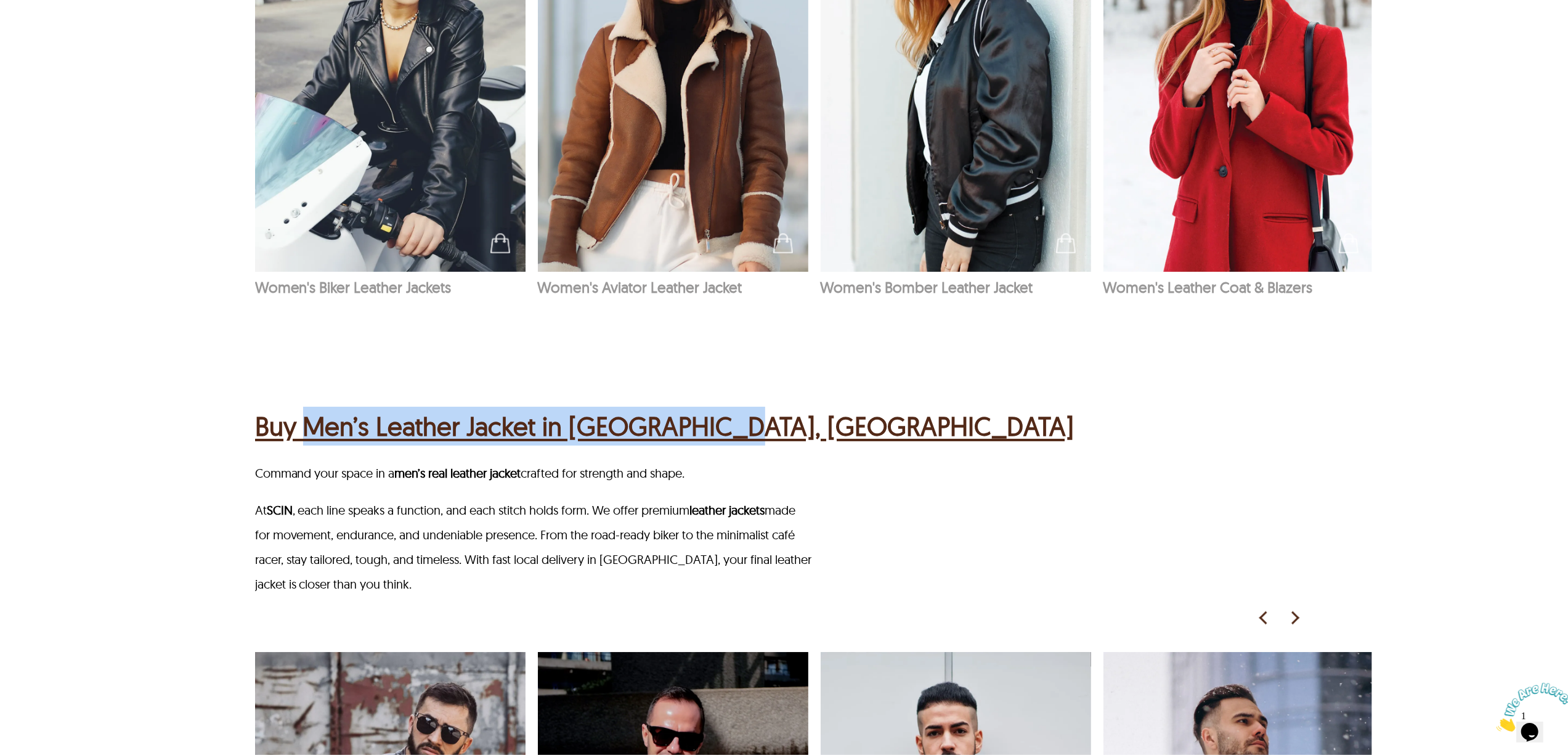
copy h2 "Men’s Leather Jacket in Elizabeth, NJ"
drag, startPoint x: 753, startPoint y: 332, endPoint x: 159, endPoint y: 12, distance: 674.7
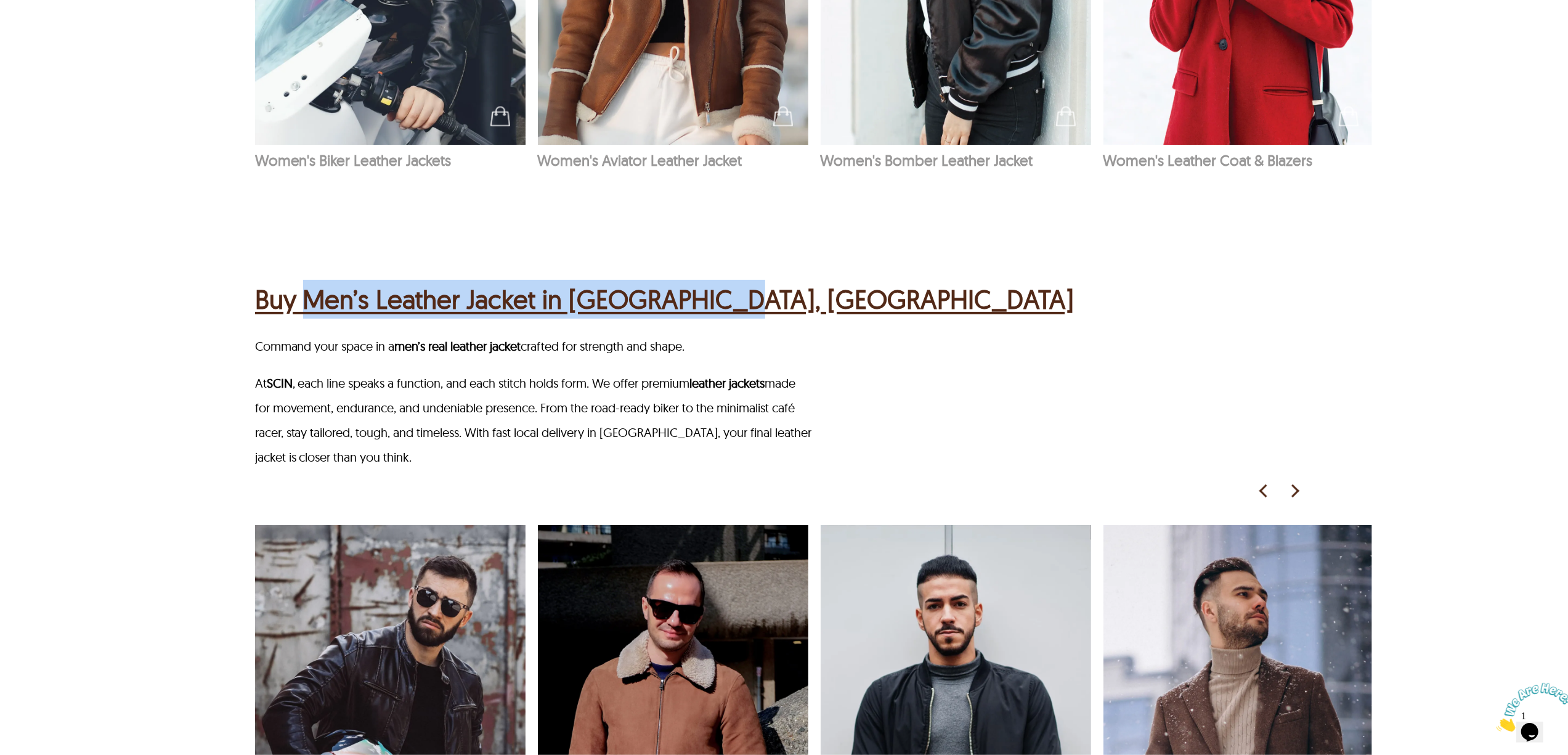
scroll to position [1315, 0]
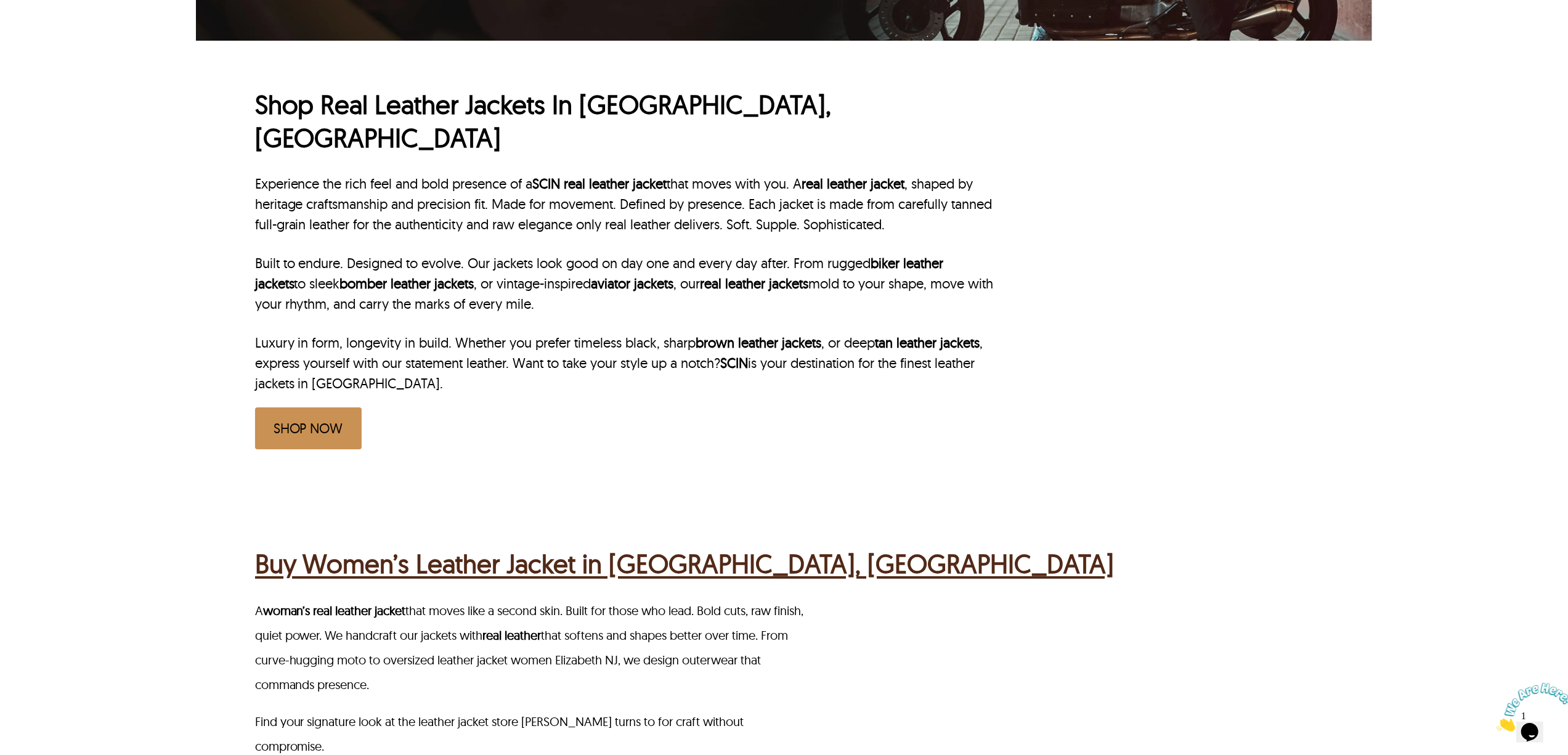
scroll to position [164, 0]
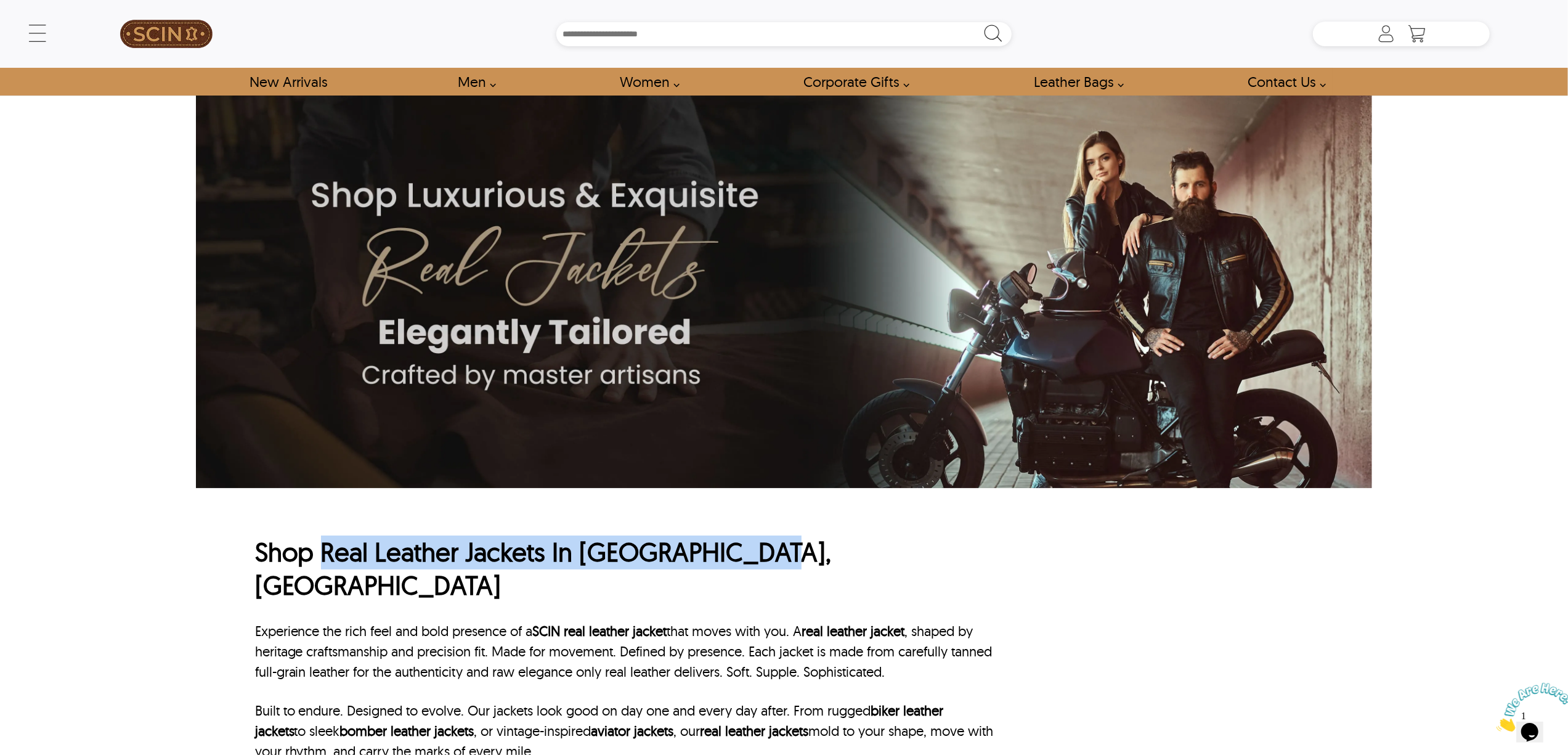
drag, startPoint x: 324, startPoint y: 548, endPoint x: 768, endPoint y: 530, distance: 444.4
click at [768, 530] on div "Shop Real Leather Jackets In Jersey City, NJ Experience the rich feel and bold …" at bounding box center [784, 710] width 1058 height 444
copy h1 "Real Leather Jackets In Jersey City, NJ"
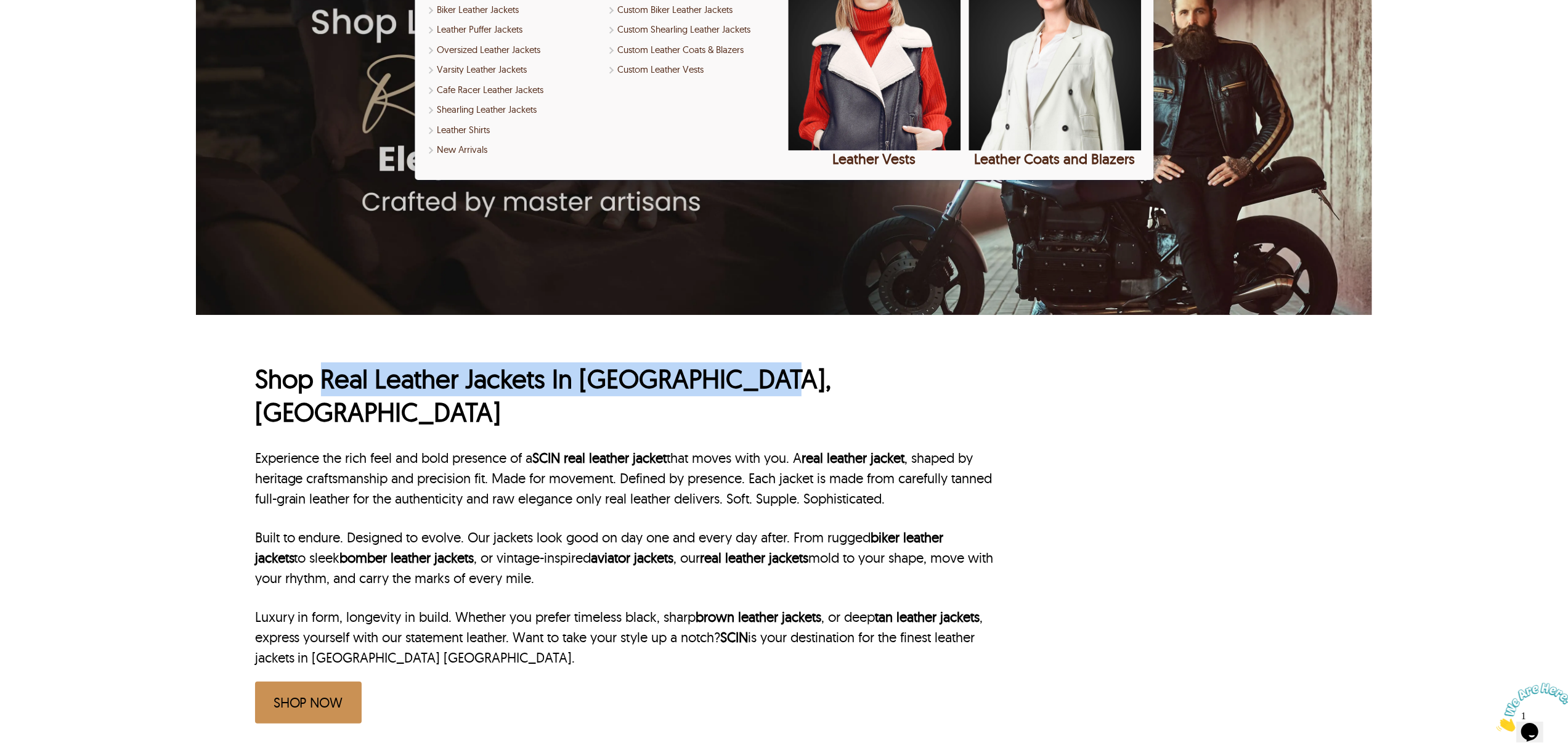
scroll to position [246, 0]
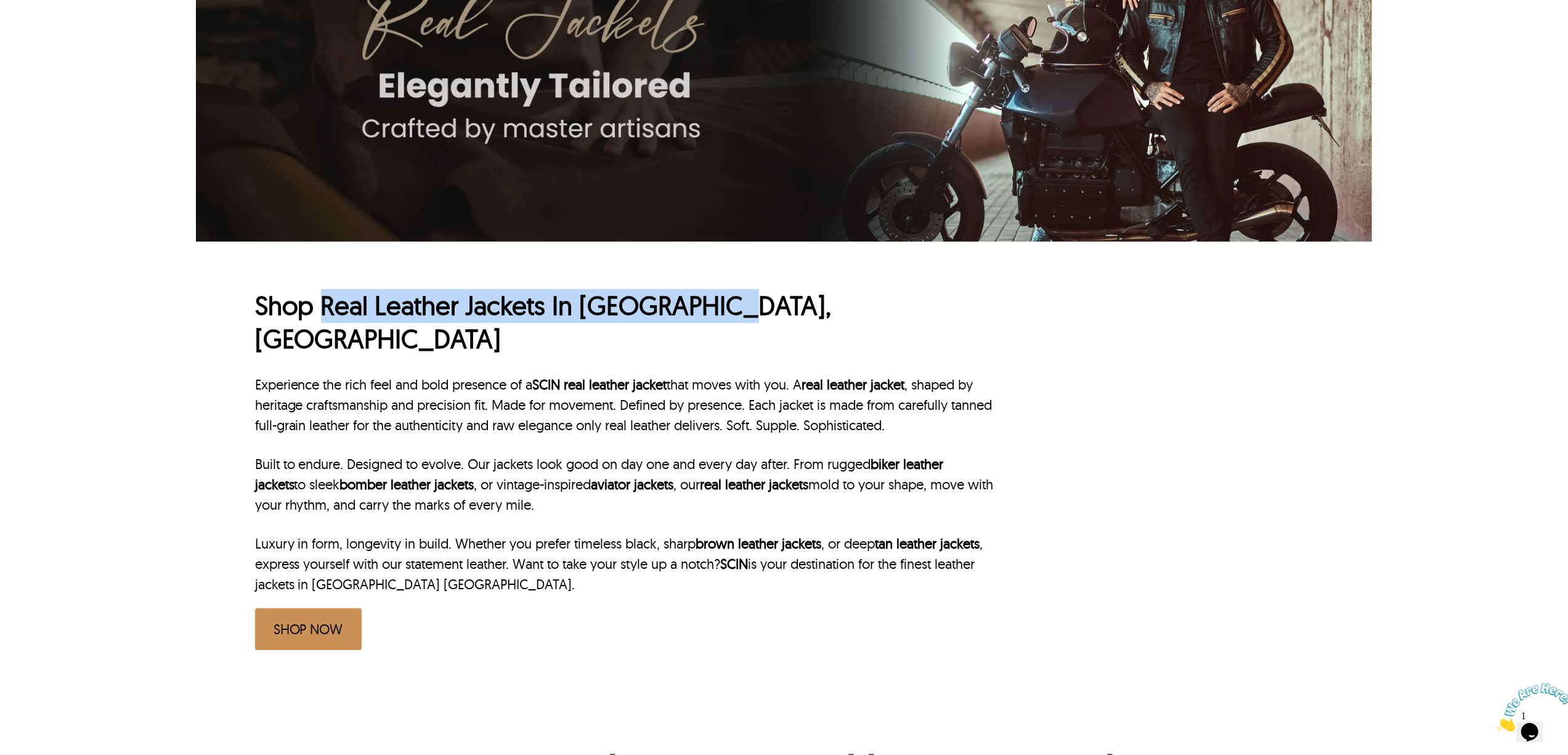
drag, startPoint x: 322, startPoint y: 302, endPoint x: 712, endPoint y: 304, distance: 390.0
click at [712, 304] on h1 "Shop Real Leather Jackets In [GEOGRAPHIC_DATA], [GEOGRAPHIC_DATA]" at bounding box center [625, 323] width 741 height 67
copy h1 "Real Leather Jackets In [GEOGRAPHIC_DATA]"
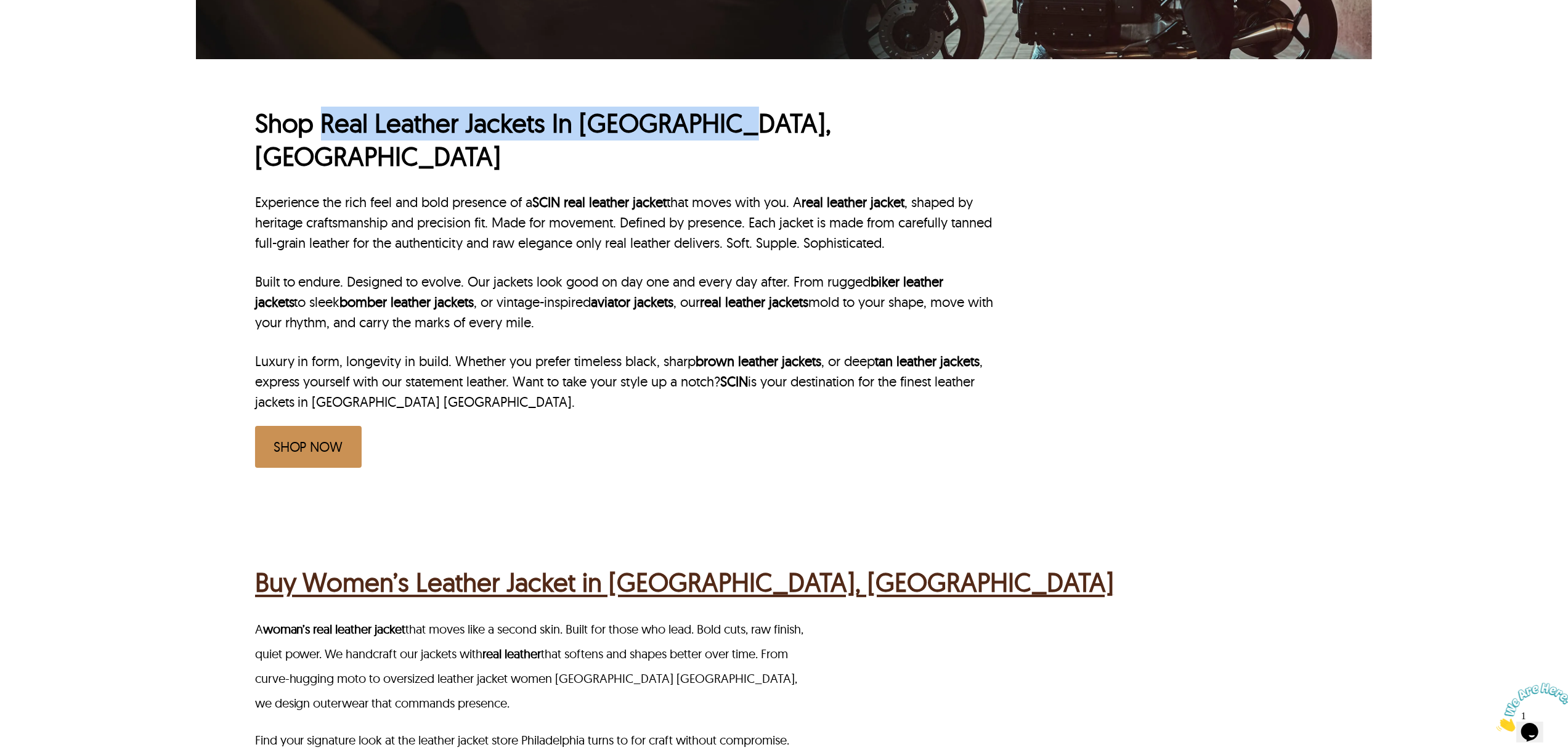
scroll to position [575, 0]
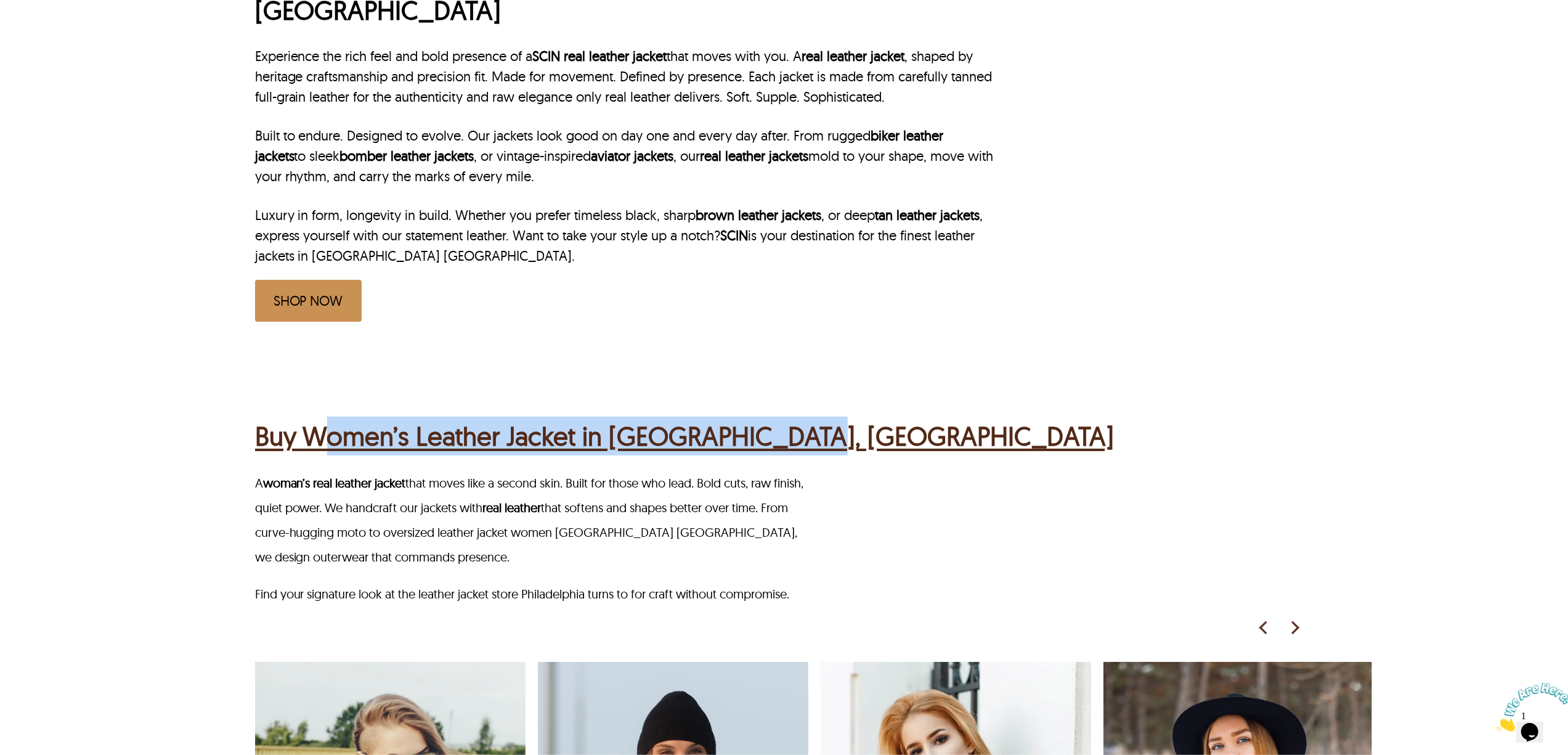
drag, startPoint x: 314, startPoint y: 370, endPoint x: 972, endPoint y: 372, distance: 658.0
click at [972, 372] on div "Buy Women’s Leather Jacket in [GEOGRAPHIC_DATA], [GEOGRAPHIC_DATA] A woman’s re…" at bounding box center [813, 750] width 1117 height 787
click at [334, 357] on div "Buy Women’s Leather Jacket in [GEOGRAPHIC_DATA], [GEOGRAPHIC_DATA] A woman’s re…" at bounding box center [813, 750] width 1117 height 787
drag, startPoint x: 314, startPoint y: 375, endPoint x: 837, endPoint y: 379, distance: 523.0
click at [837, 379] on div "Buy Women’s Leather Jacket in [GEOGRAPHIC_DATA], [GEOGRAPHIC_DATA] A woman’s re…" at bounding box center [813, 750] width 1117 height 787
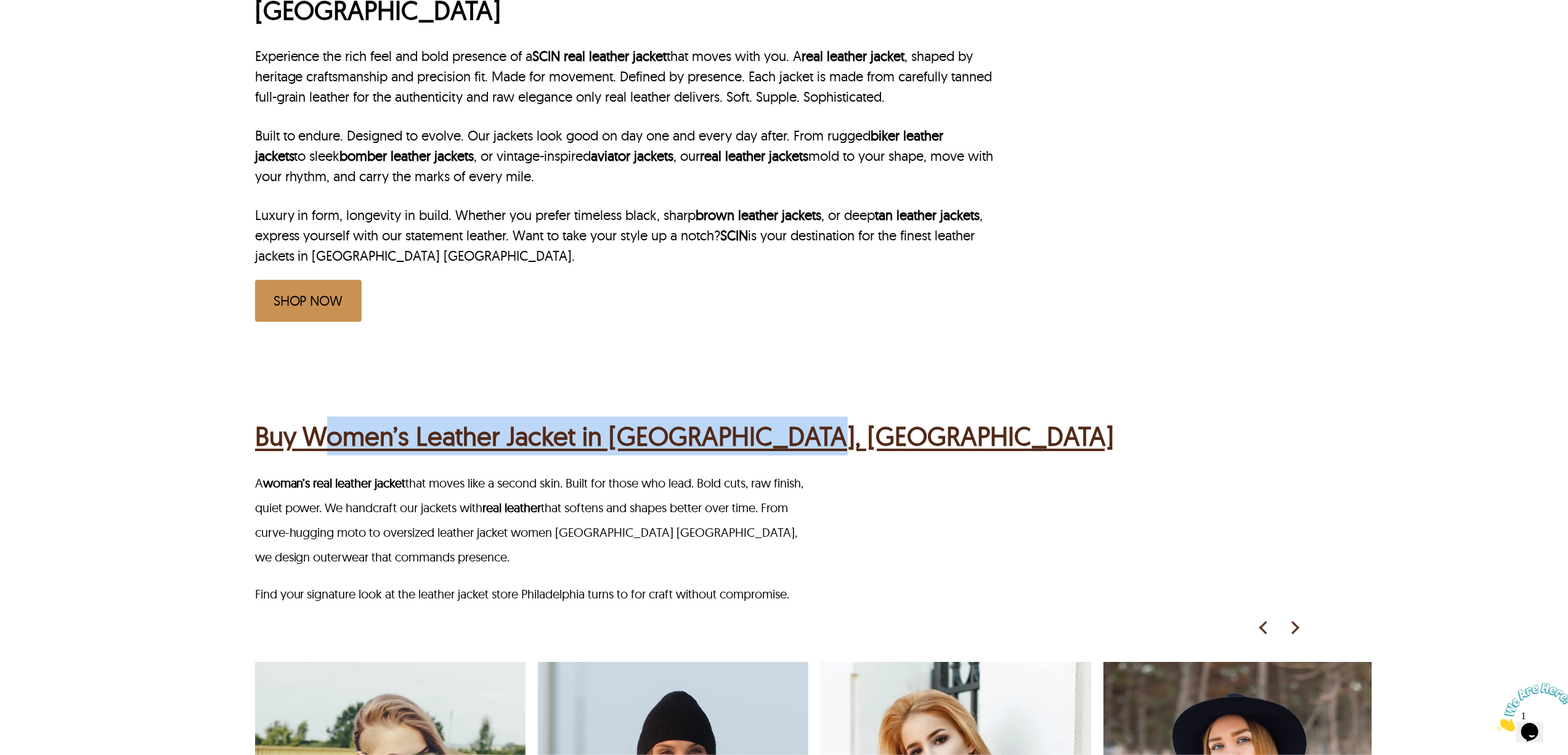
click at [838, 410] on div "Buy Women’s Leather Jacket in [GEOGRAPHIC_DATA], [GEOGRAPHIC_DATA]" at bounding box center [786, 434] width 1061 height 48
drag, startPoint x: 819, startPoint y: 397, endPoint x: 306, endPoint y: 413, distance: 513.2
click at [306, 413] on div "Buy Women’s Leather Jacket in [GEOGRAPHIC_DATA], [GEOGRAPHIC_DATA]" at bounding box center [786, 434] width 1061 height 48
copy h2 "Women’s Leather Jacket in [GEOGRAPHIC_DATA], [GEOGRAPHIC_DATA]"
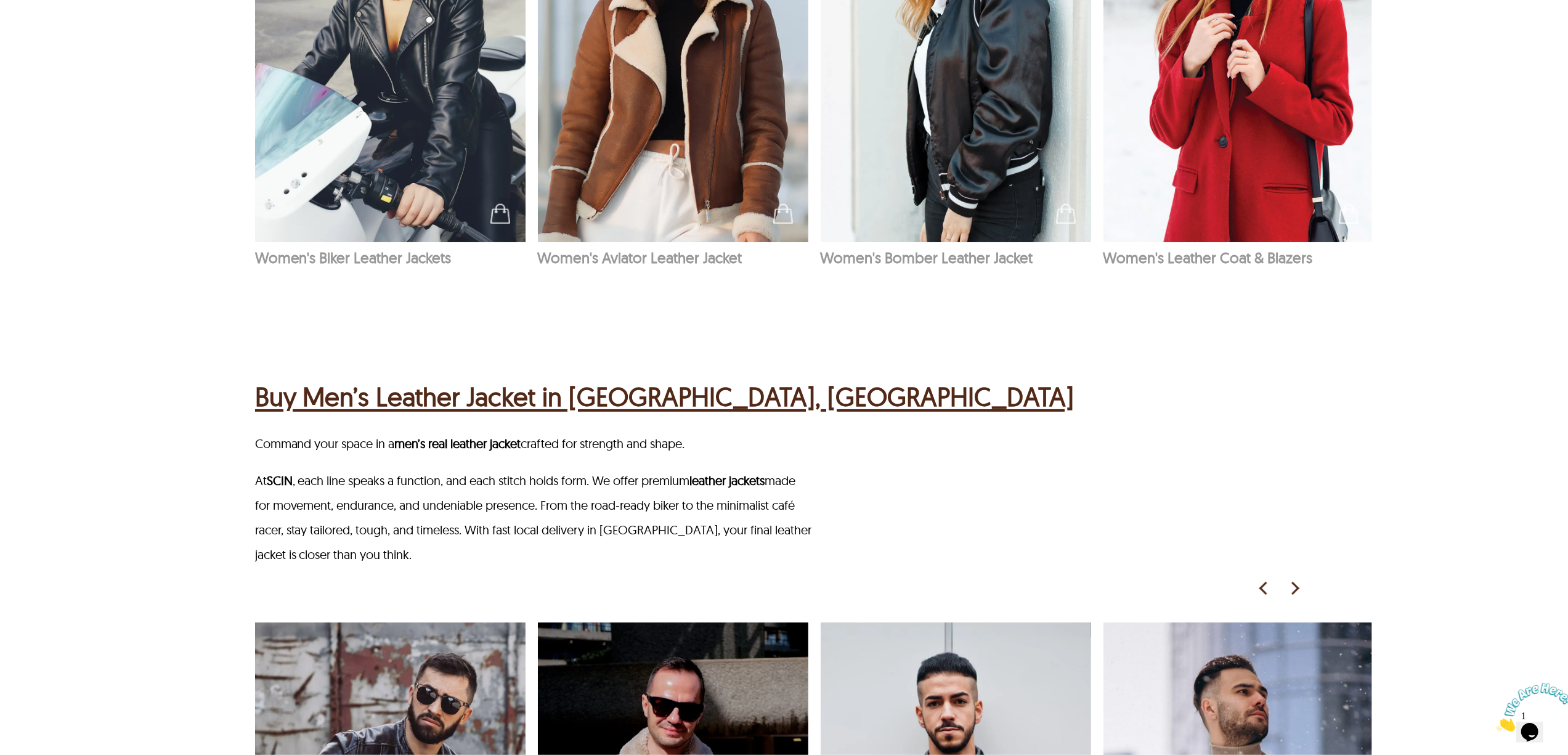
scroll to position [1561, 0]
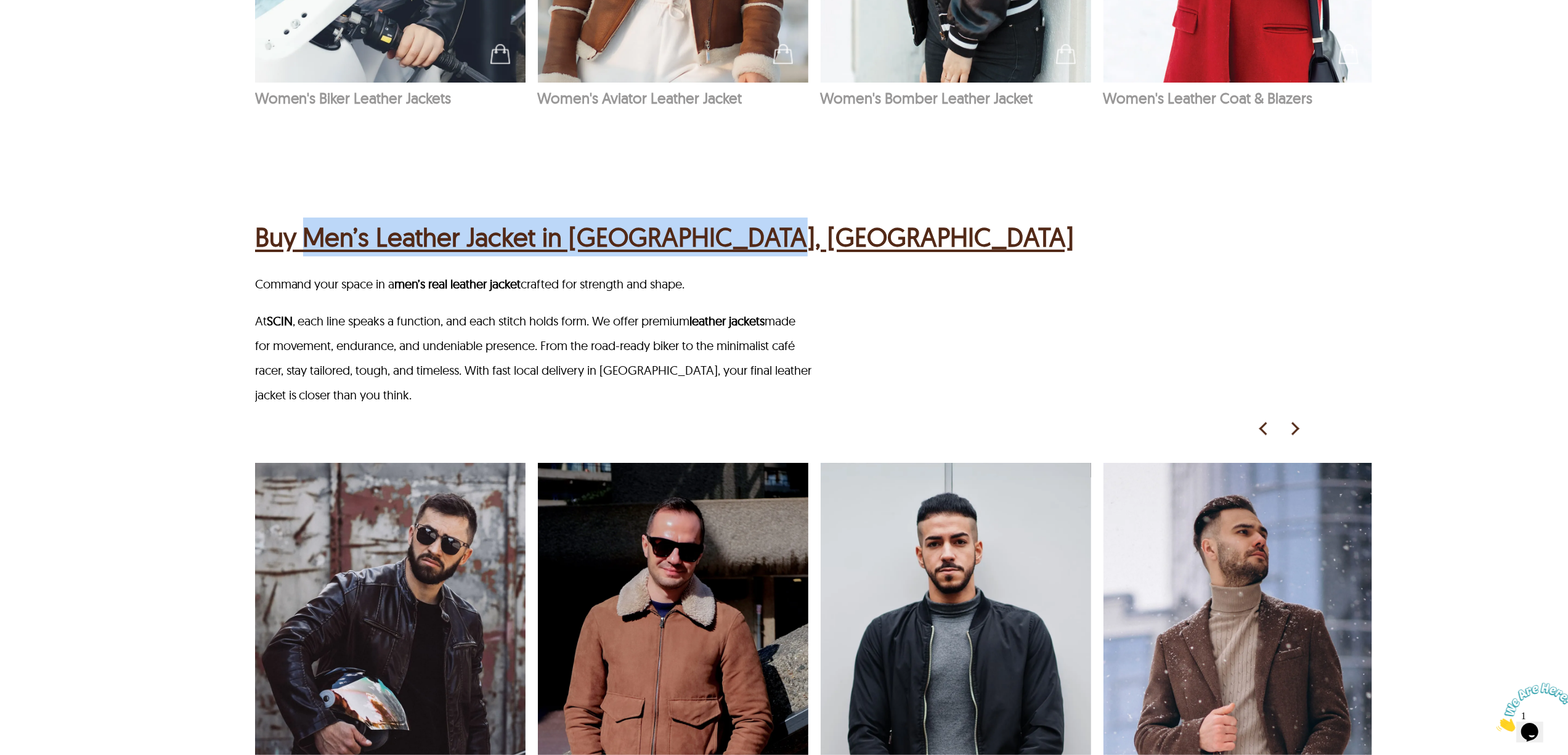
drag, startPoint x: 799, startPoint y: 198, endPoint x: 304, endPoint y: 209, distance: 495.1
copy h2 "Men’s Leather Jacket in [GEOGRAPHIC_DATA], [GEOGRAPHIC_DATA]"
